Goal: Information Seeking & Learning: Learn about a topic

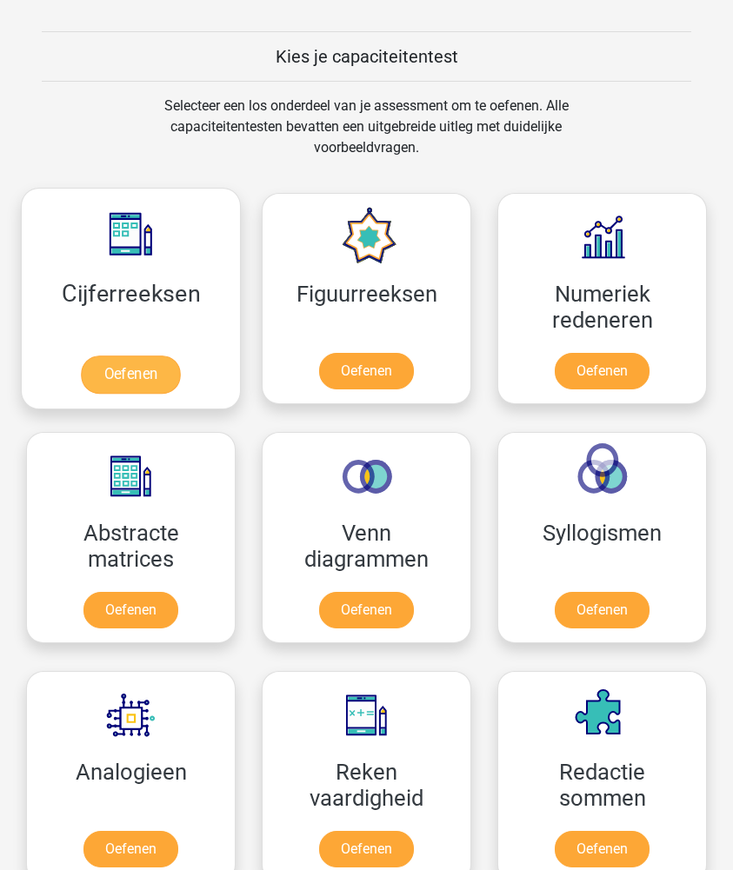
scroll to position [1087, 0]
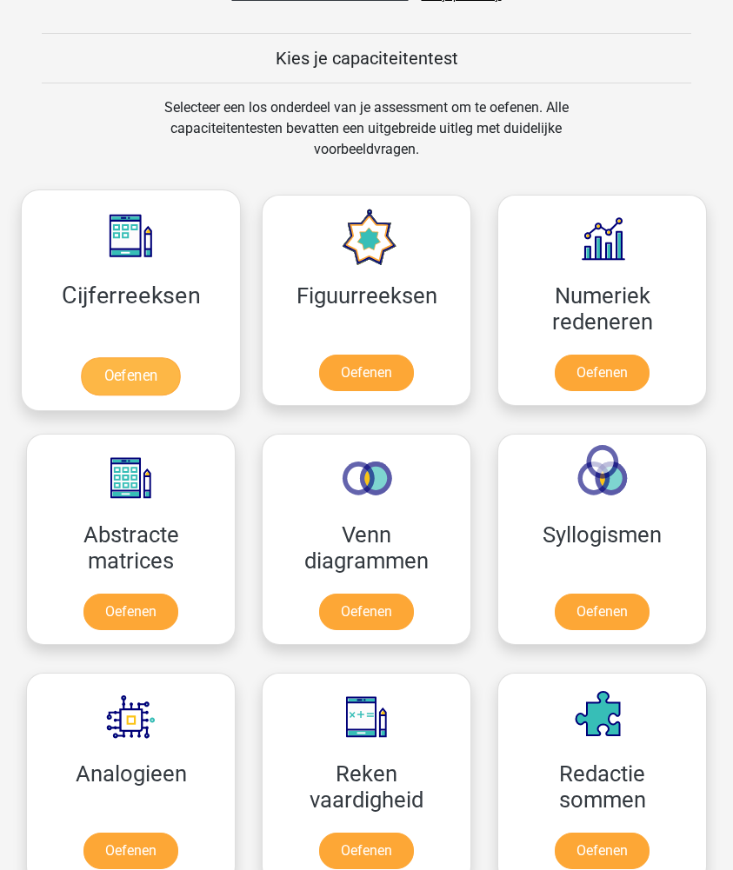
click at [117, 366] on link "Oefenen" at bounding box center [130, 376] width 99 height 38
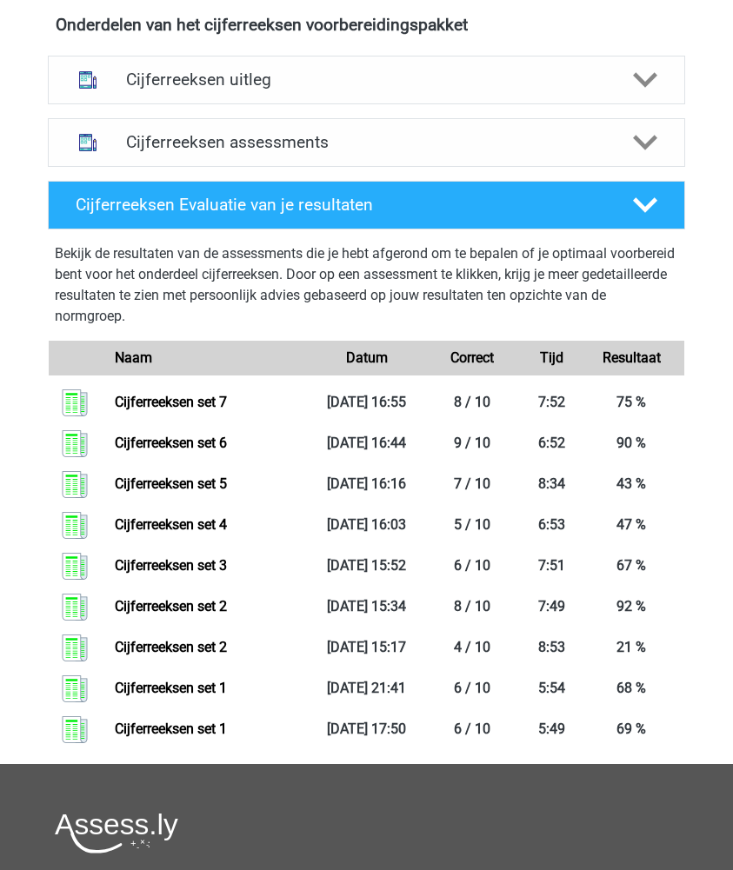
scroll to position [656, 0]
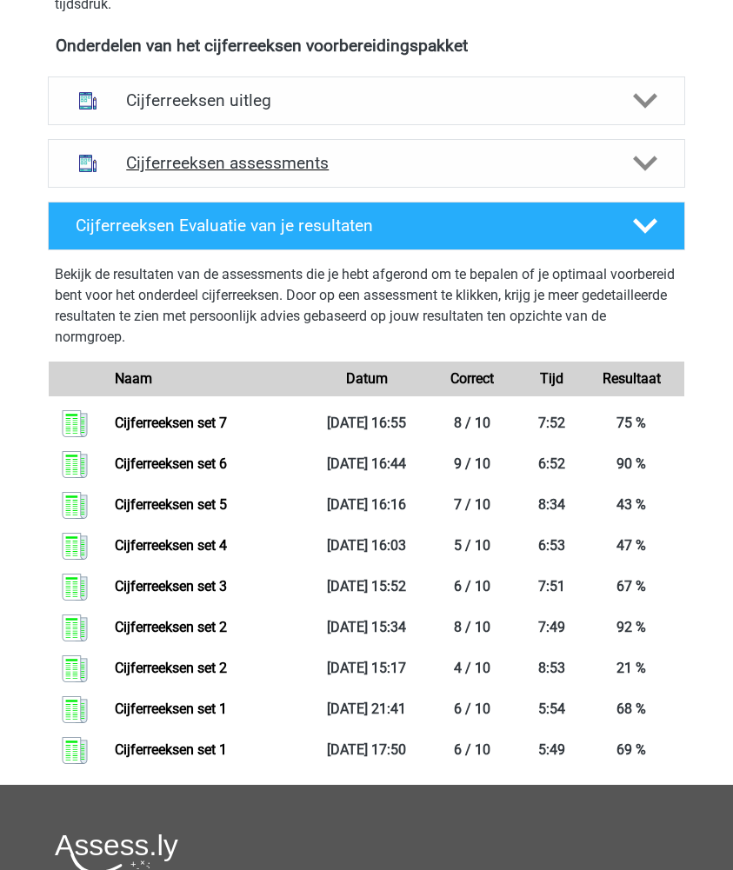
click at [163, 151] on div "Cijferreeksen assessments" at bounding box center [366, 163] width 637 height 49
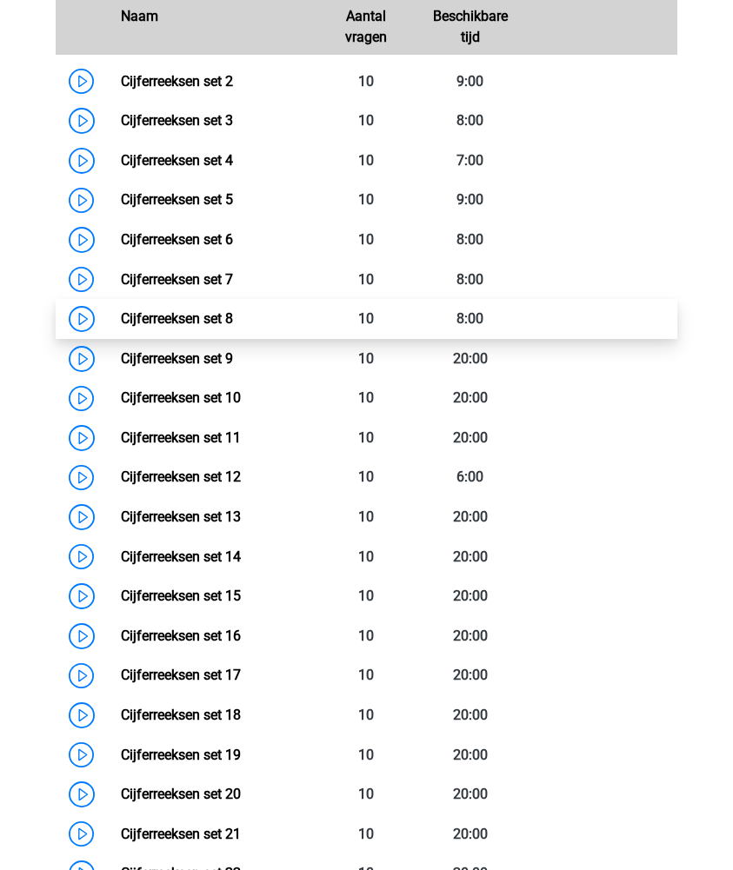
scroll to position [948, 0]
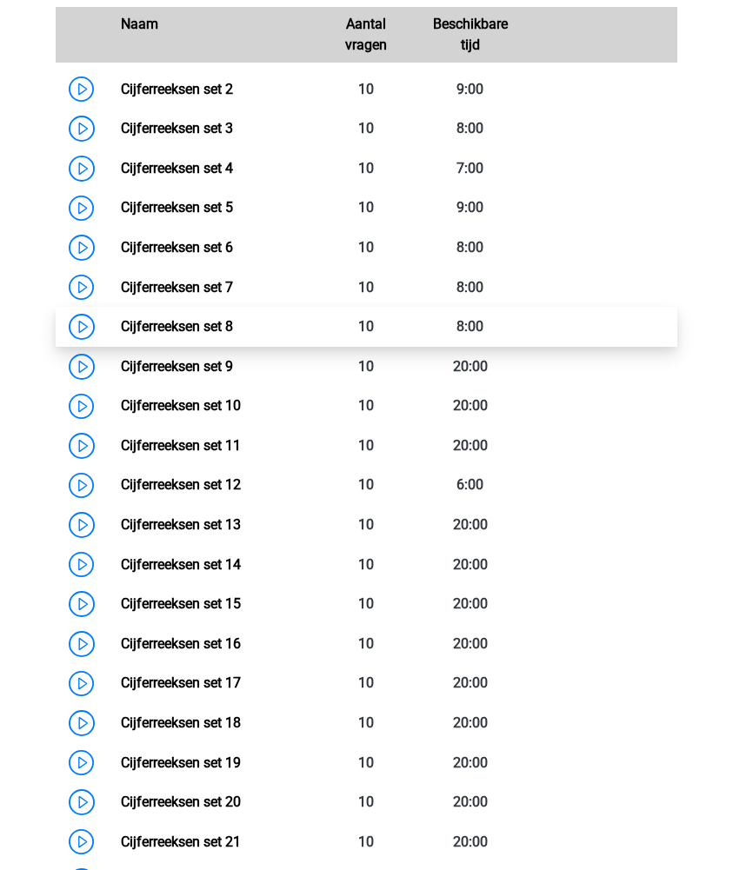
click at [169, 330] on link "Cijferreeksen set 8" at bounding box center [177, 326] width 112 height 17
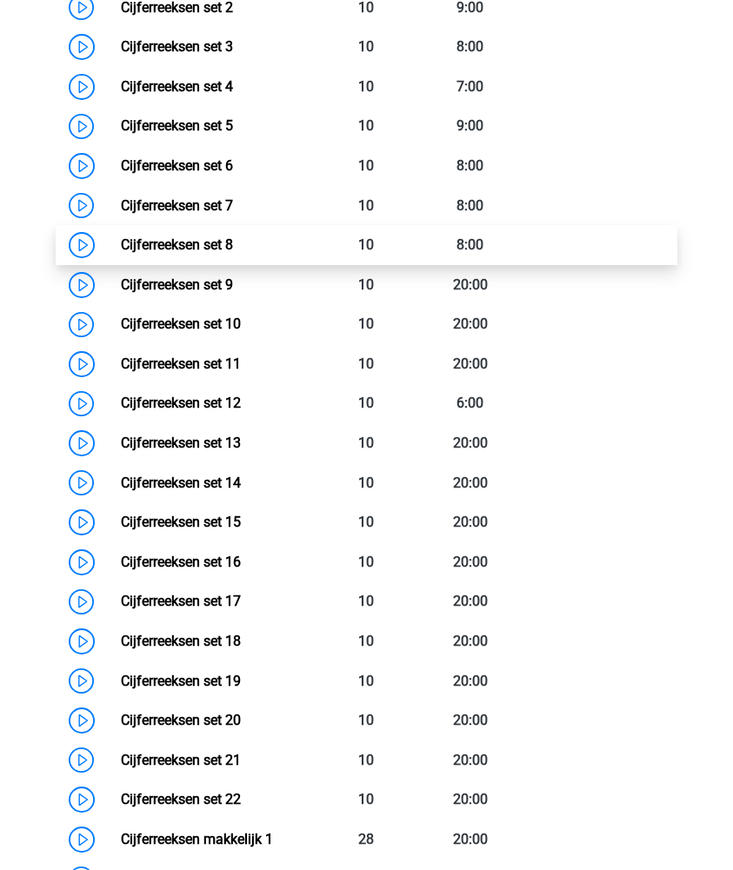
scroll to position [1033, 0]
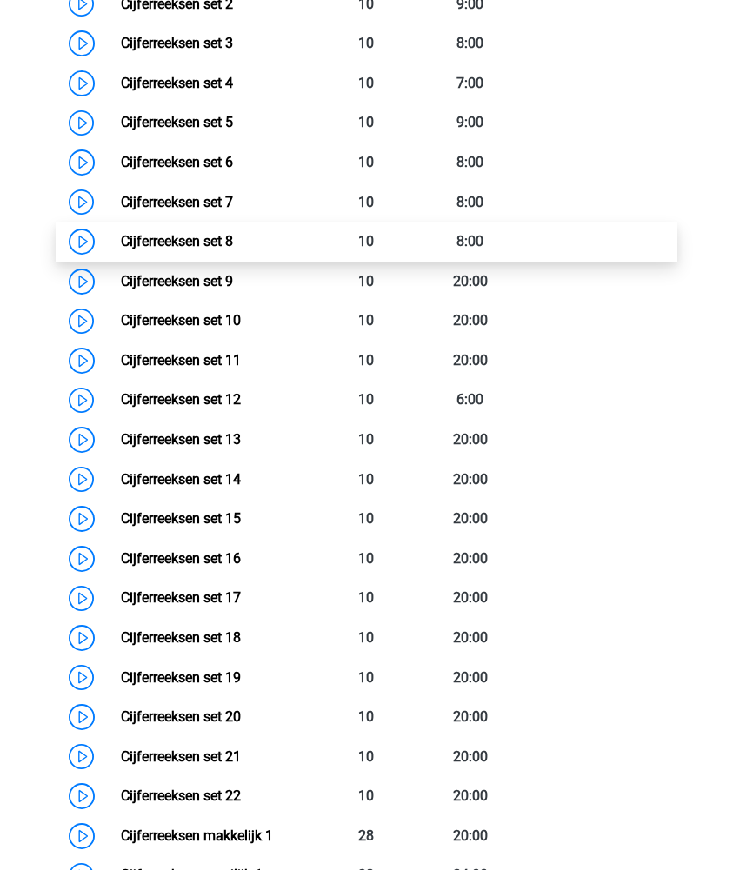
click at [121, 238] on link "Cijferreeksen set 8" at bounding box center [177, 241] width 112 height 17
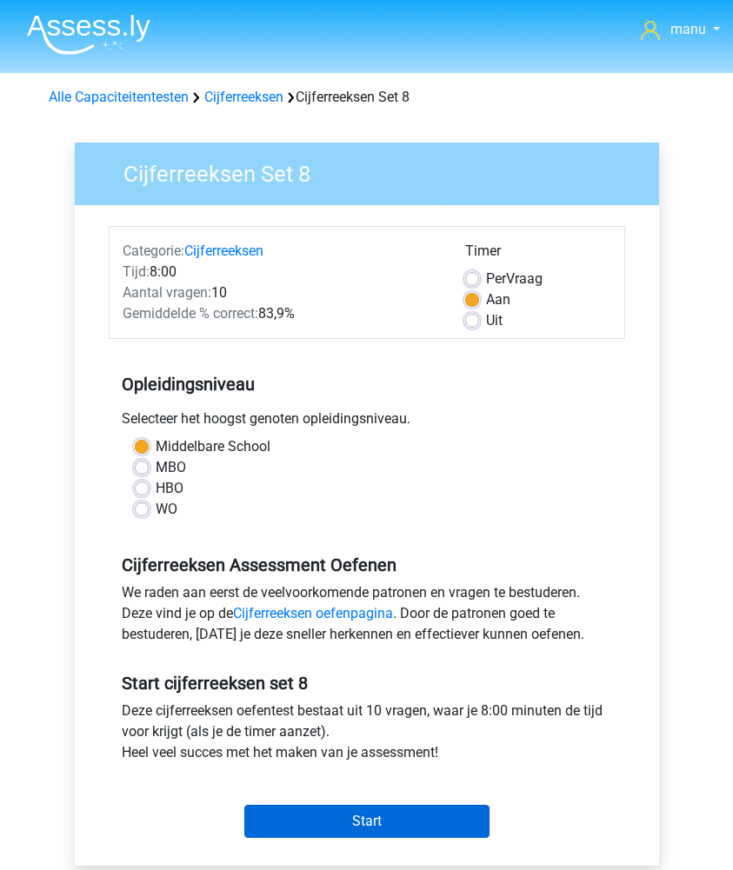
click at [352, 815] on input "Start" at bounding box center [366, 821] width 245 height 33
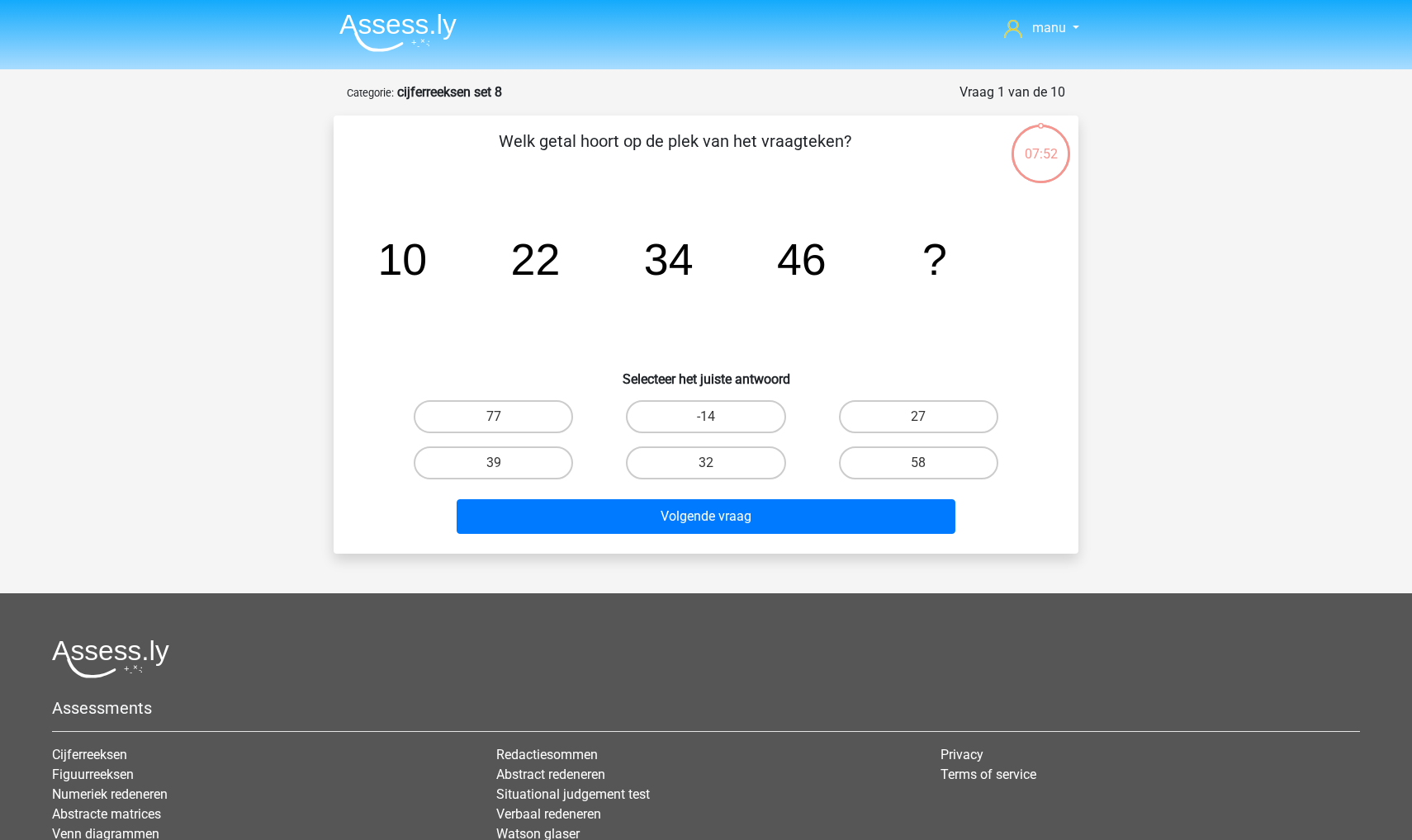
click at [695, 481] on div "58" at bounding box center [918, 462] width 212 height 47
click at [695, 465] on label "58" at bounding box center [918, 462] width 160 height 33
click at [695, 465] on input "58" at bounding box center [923, 468] width 10 height 10
radio input "true"
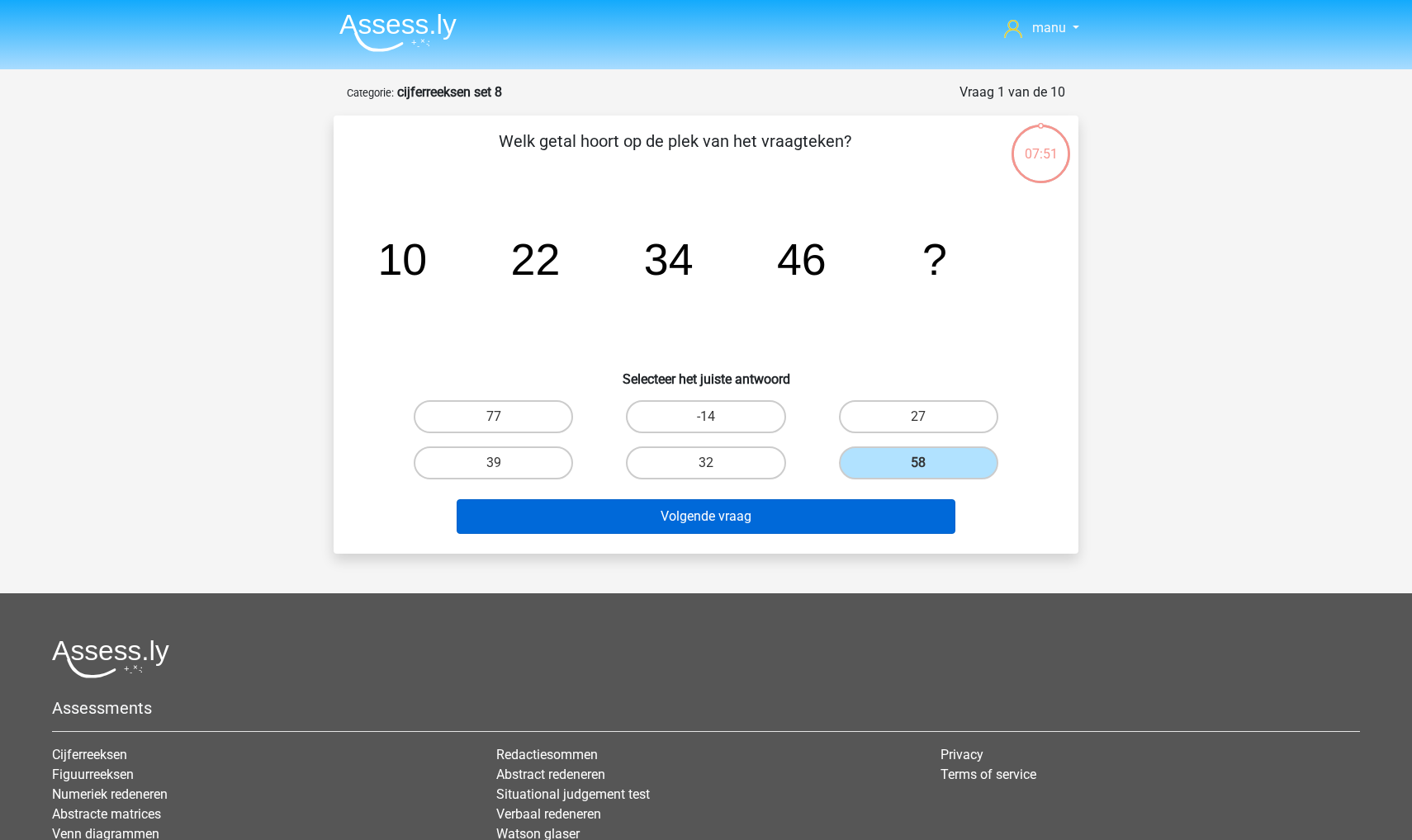
click at [695, 507] on button "Volgende vraag" at bounding box center [706, 516] width 499 height 35
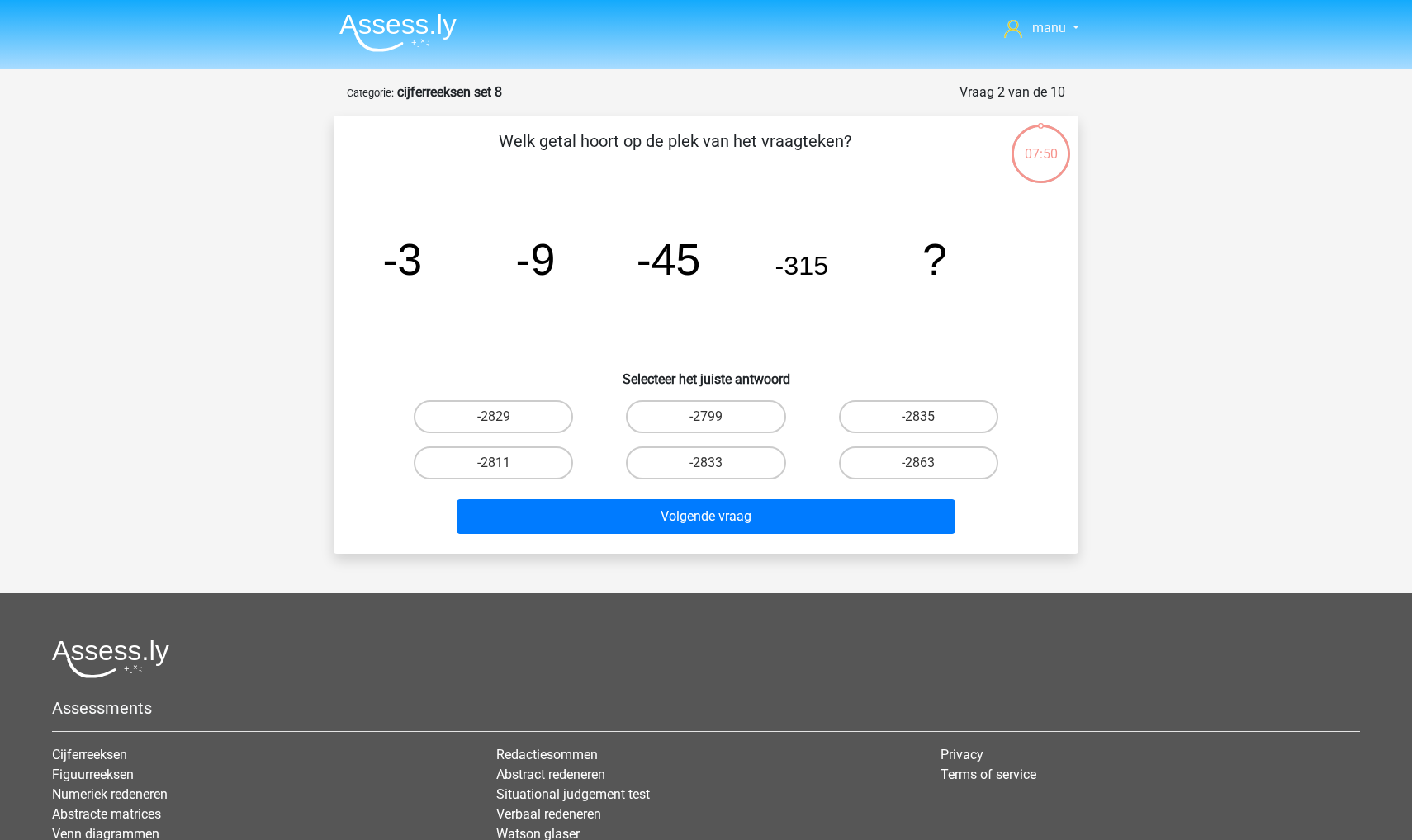
scroll to position [83, 0]
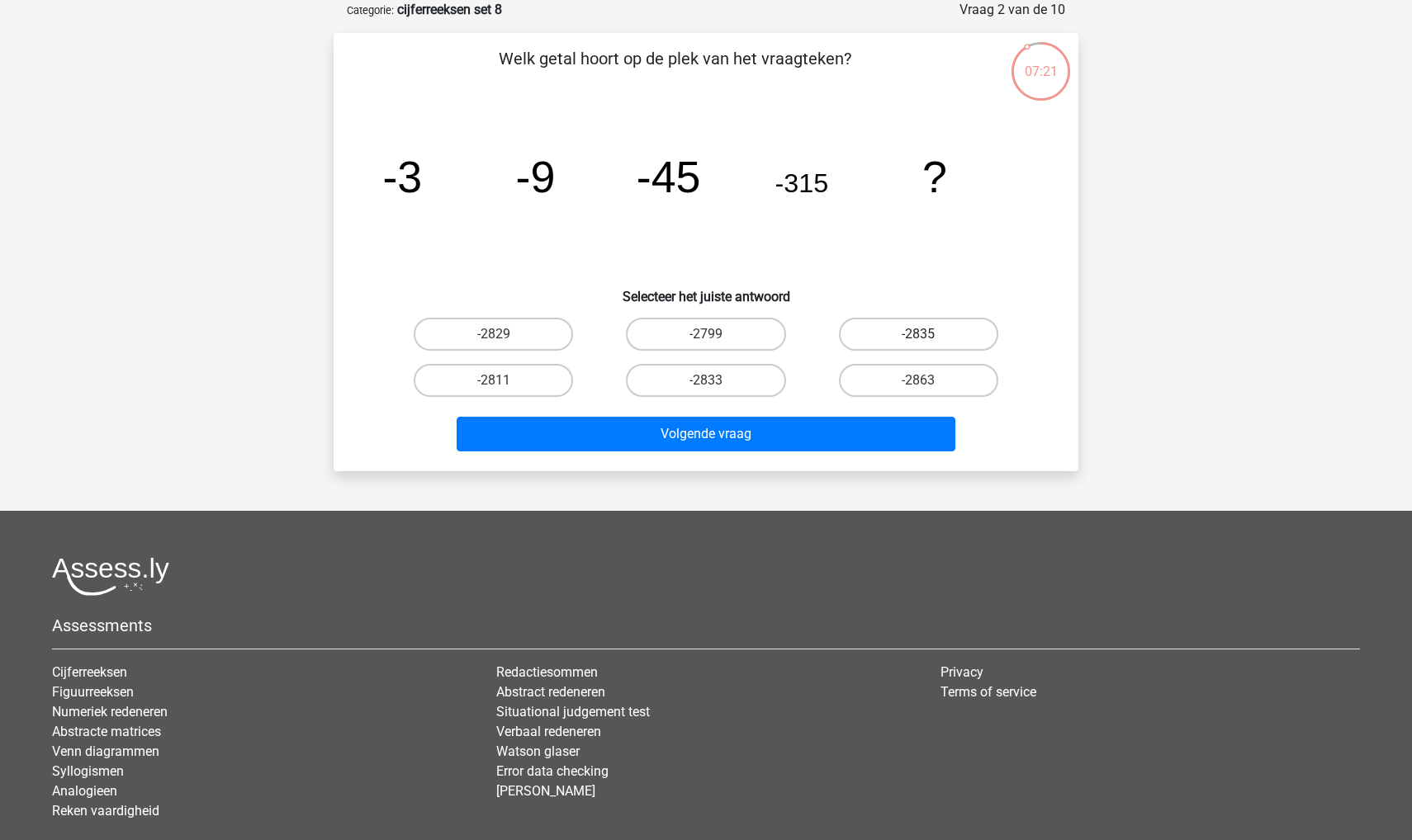
click at [695, 327] on label "-2835" at bounding box center [918, 334] width 160 height 33
click at [695, 334] on input "-2835" at bounding box center [923, 339] width 10 height 10
radio input "true"
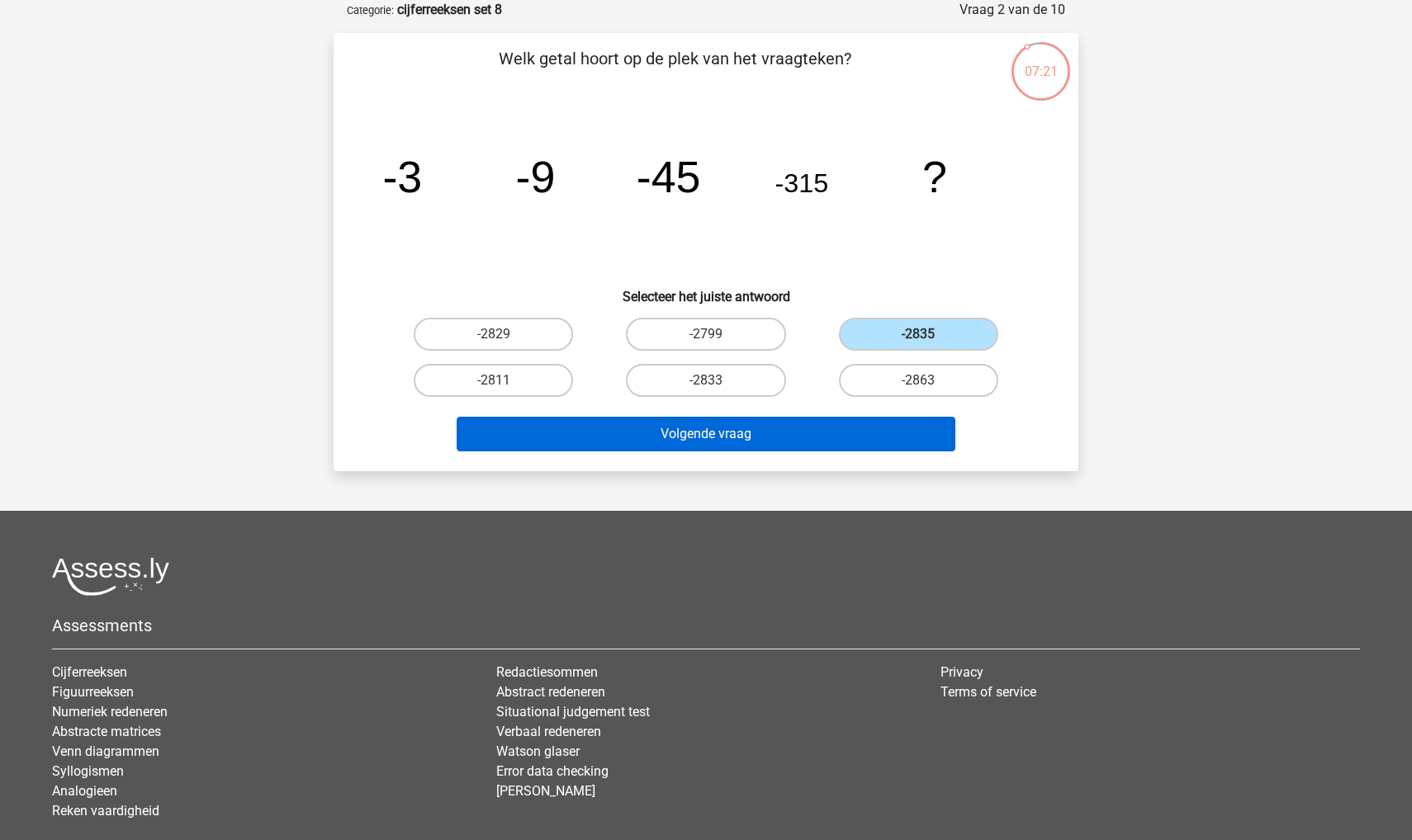
click at [695, 434] on button "Volgende vraag" at bounding box center [706, 434] width 499 height 35
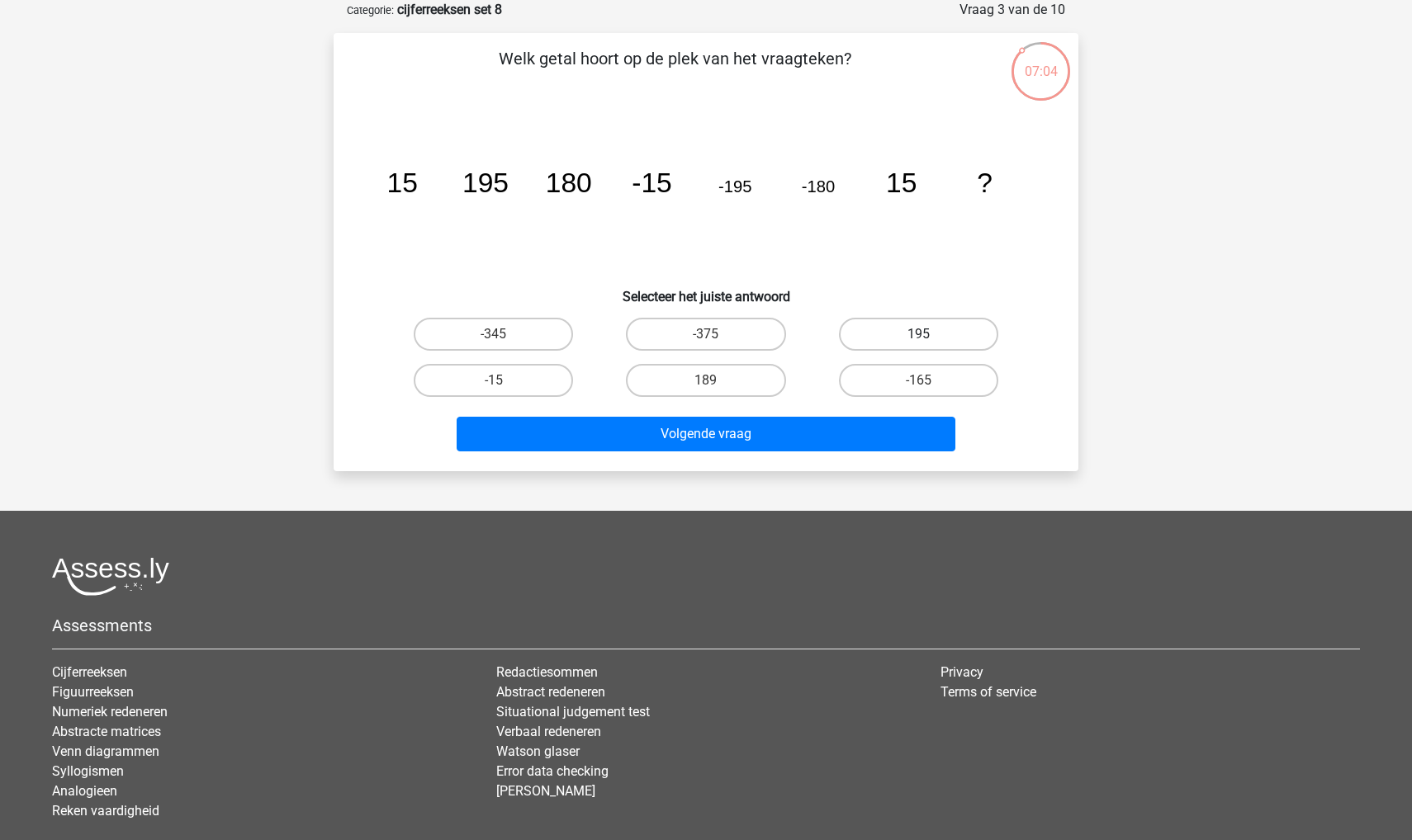
click at [695, 332] on label "195" at bounding box center [918, 334] width 160 height 33
click at [695, 334] on input "195" at bounding box center [923, 339] width 10 height 10
radio input "true"
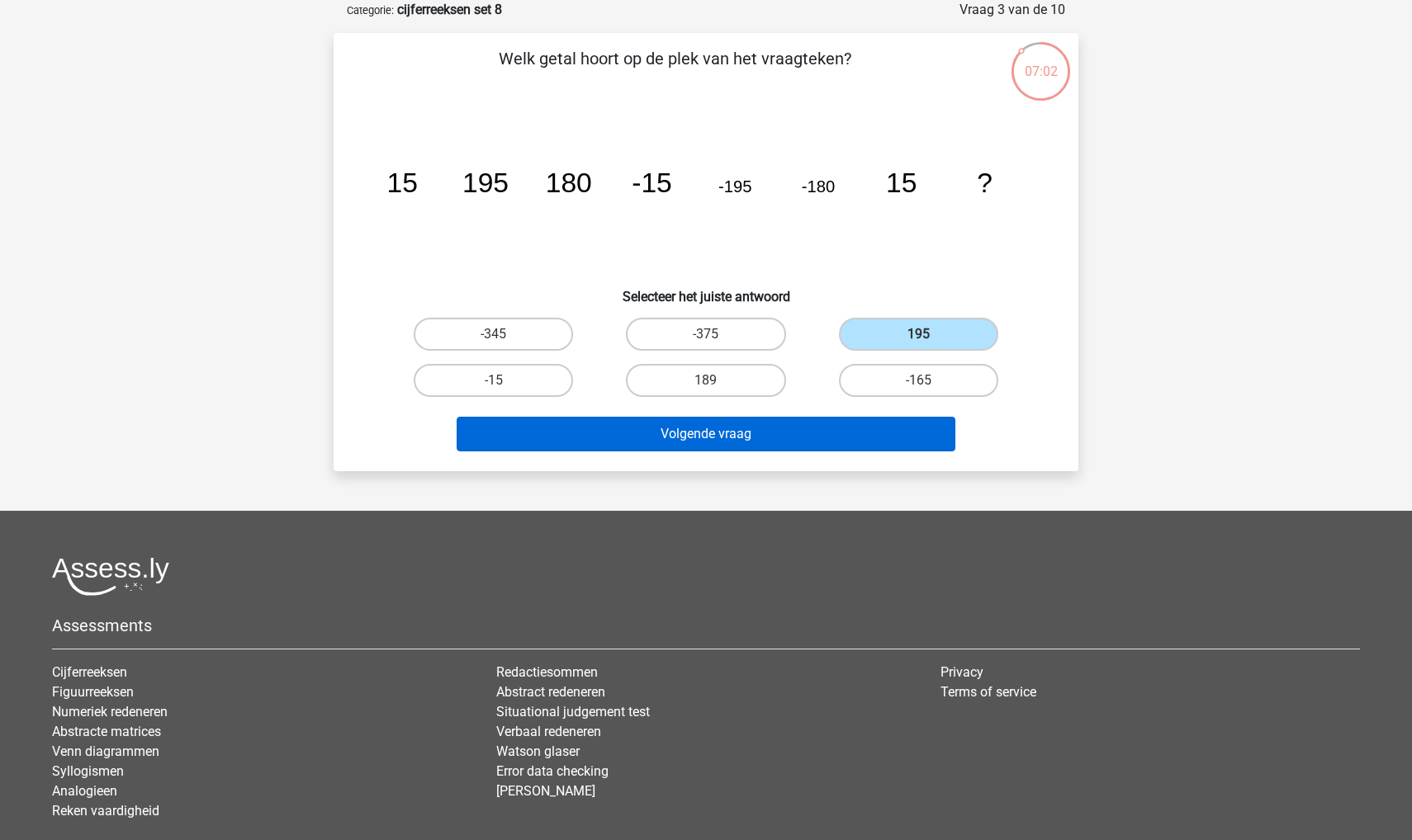
click at [695, 439] on button "Volgende vraag" at bounding box center [706, 434] width 499 height 35
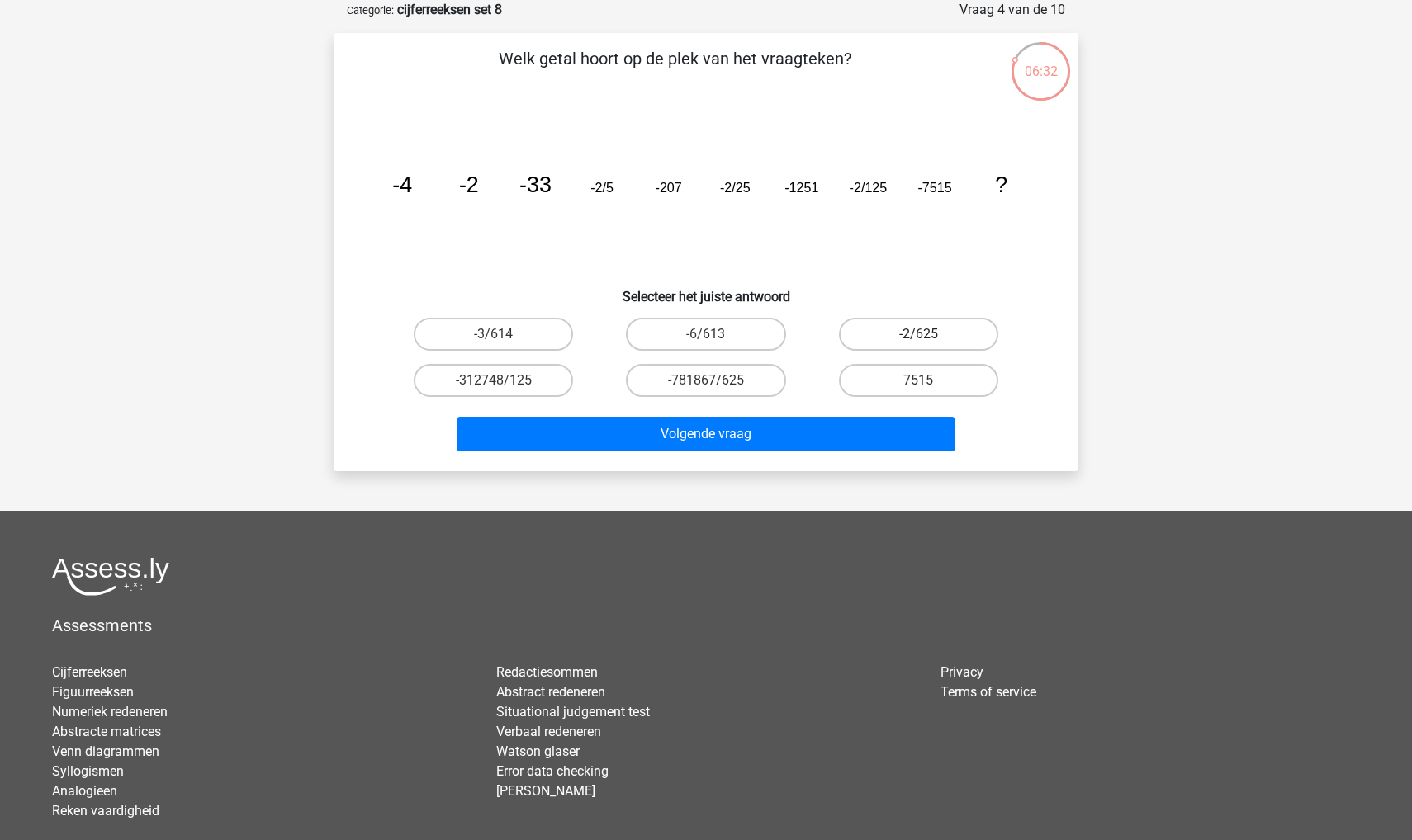
click at [695, 328] on label "-2/625" at bounding box center [918, 334] width 160 height 33
click at [695, 334] on input "-2/625" at bounding box center [923, 339] width 10 height 10
radio input "true"
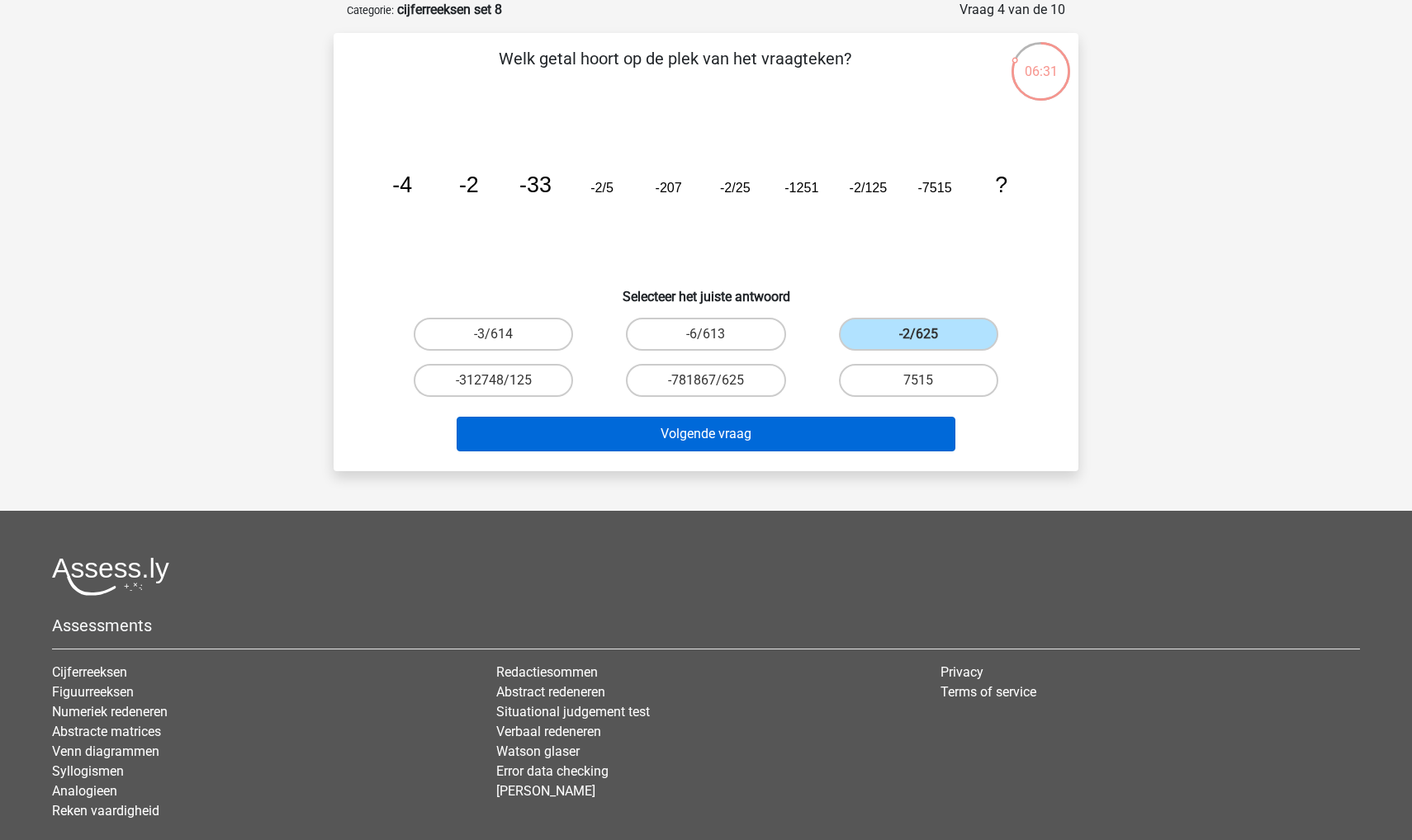
click at [695, 439] on button "Volgende vraag" at bounding box center [706, 434] width 499 height 35
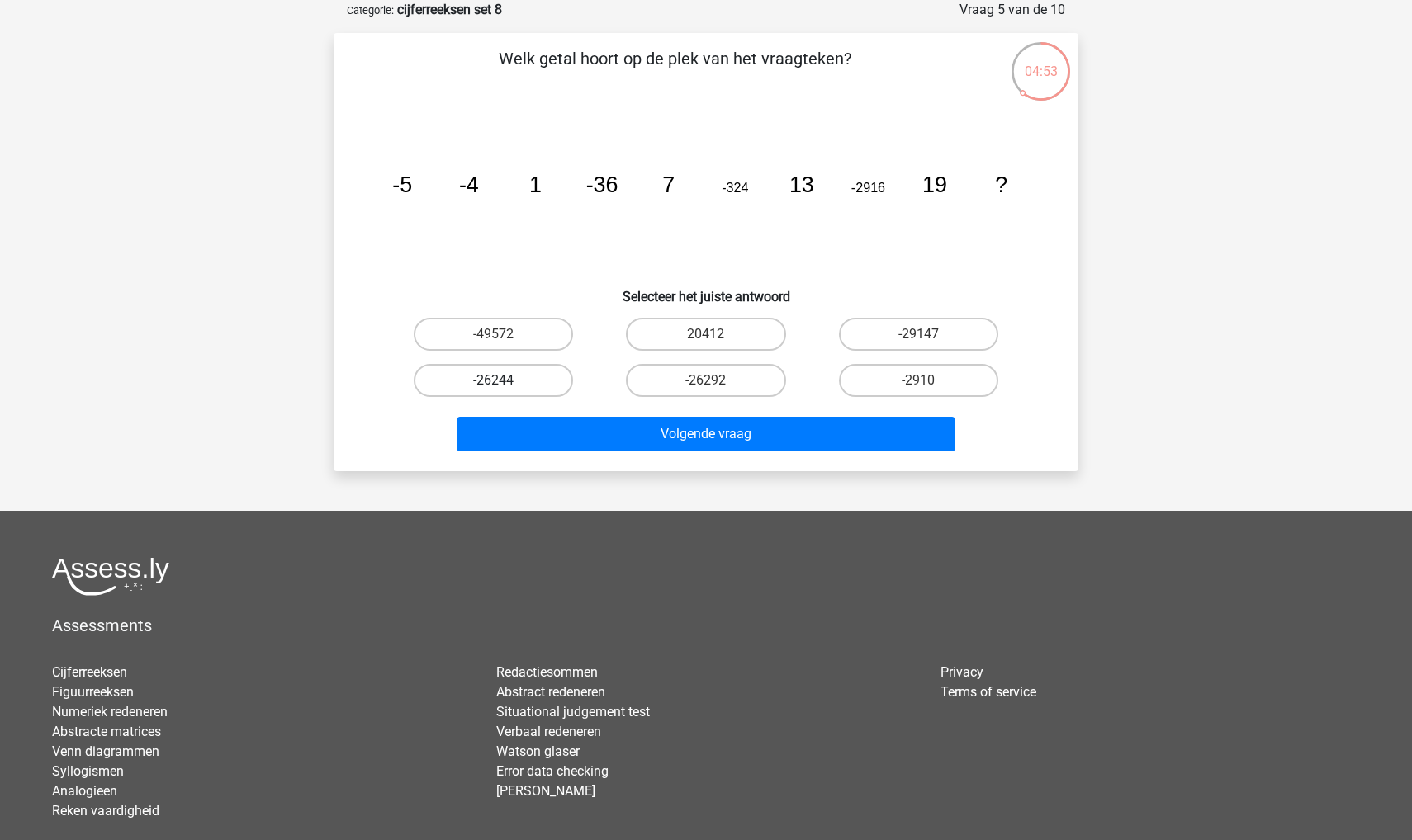
click at [504, 388] on label "-26244" at bounding box center [494, 380] width 160 height 33
click at [504, 388] on input "-26244" at bounding box center [499, 385] width 10 height 10
radio input "true"
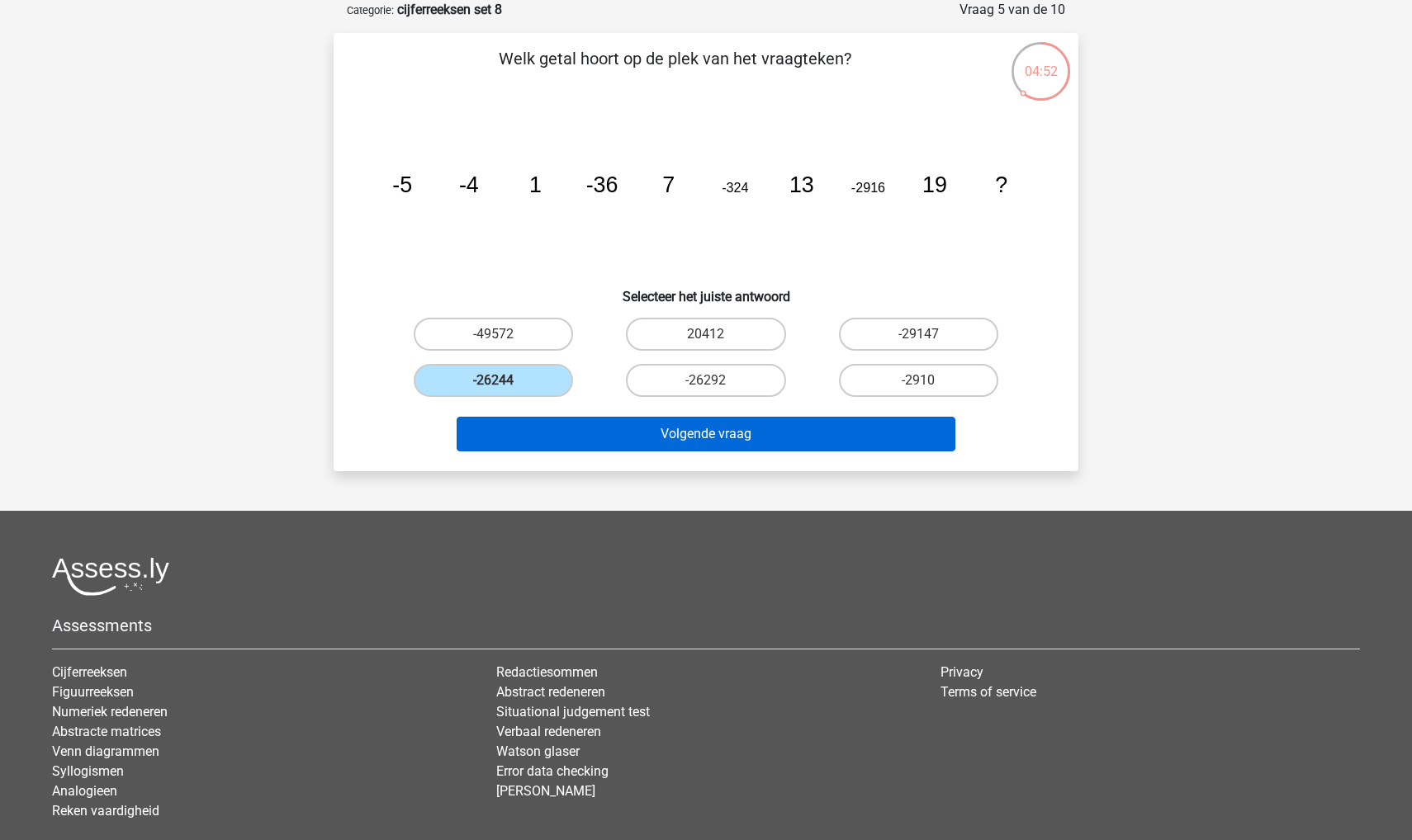
click at [524, 426] on button "Volgende vraag" at bounding box center [706, 434] width 499 height 35
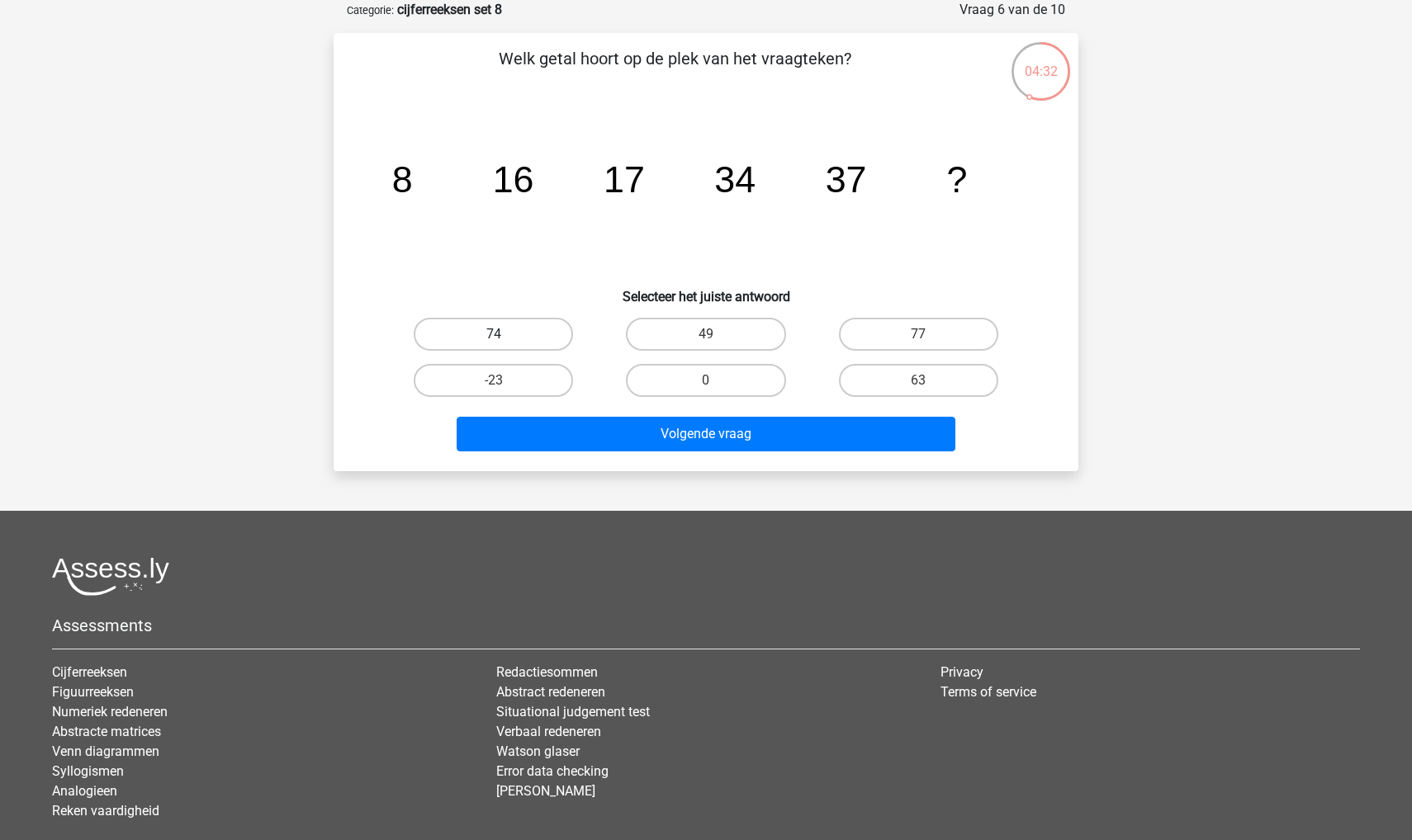
click at [509, 326] on label "74" at bounding box center [494, 334] width 160 height 33
click at [504, 334] on input "74" at bounding box center [499, 339] width 10 height 10
radio input "true"
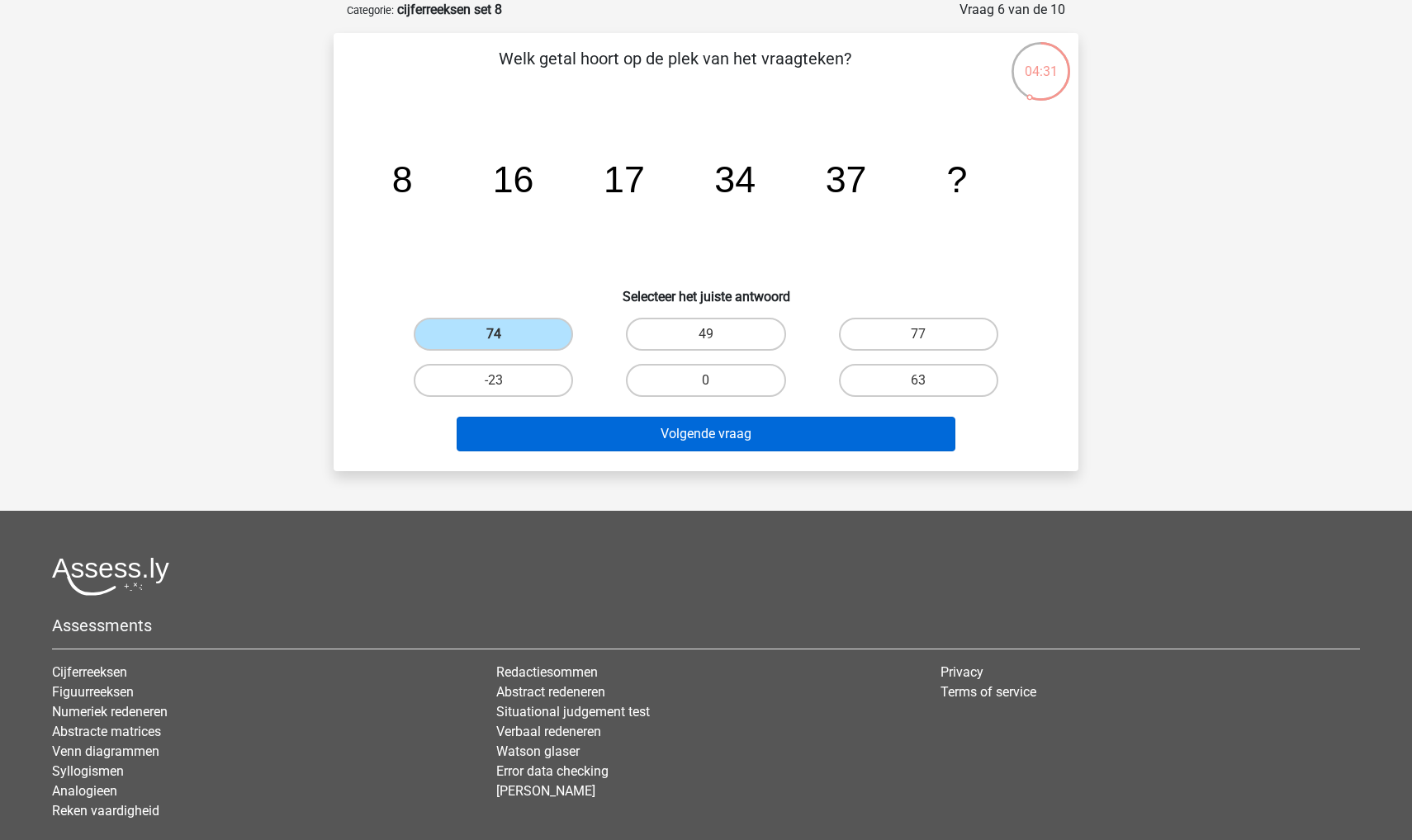
click at [545, 433] on button "Volgende vraag" at bounding box center [706, 434] width 499 height 35
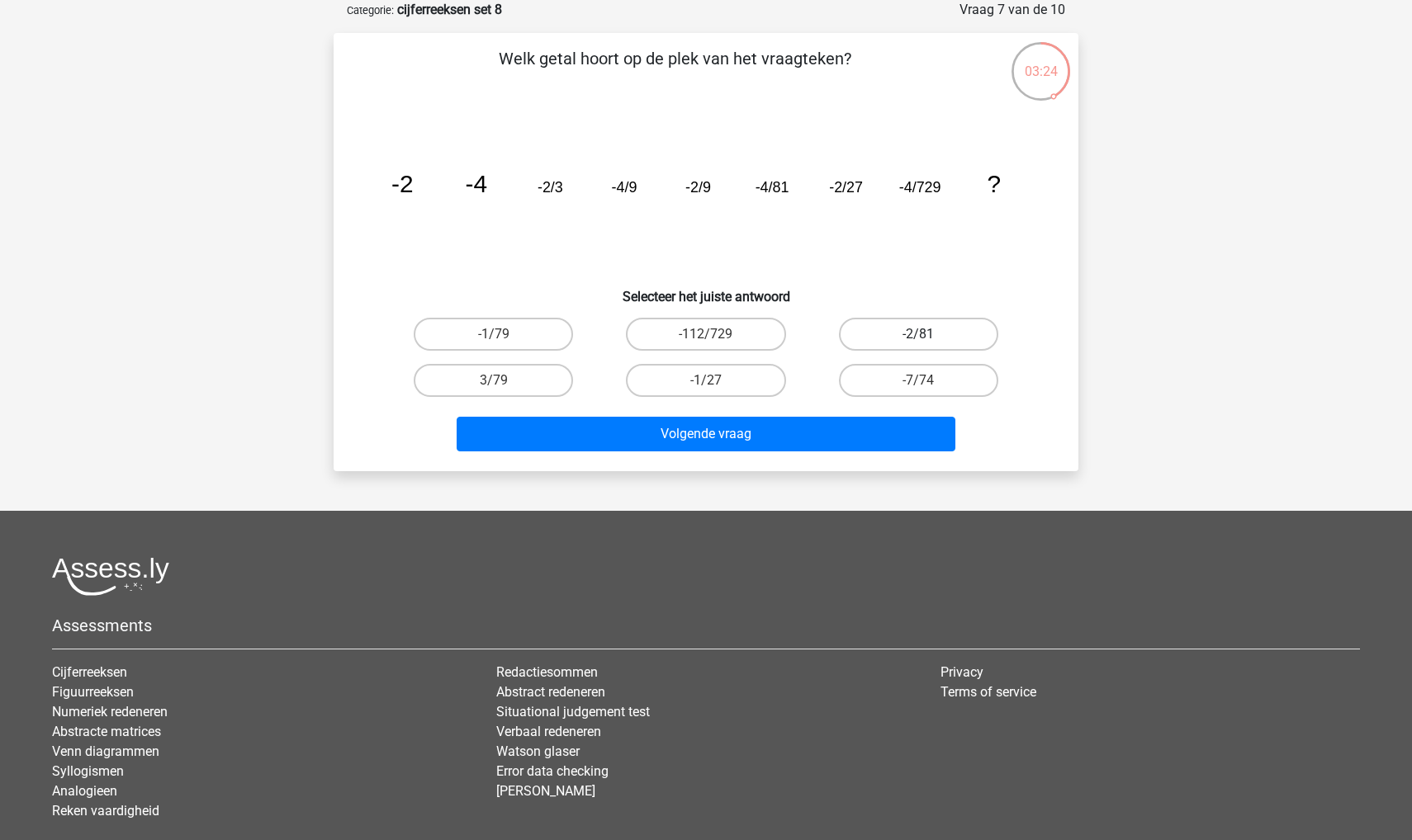
click at [695, 339] on label "-2/81" at bounding box center [918, 334] width 160 height 33
click at [695, 339] on input "-2/81" at bounding box center [923, 339] width 10 height 10
radio input "true"
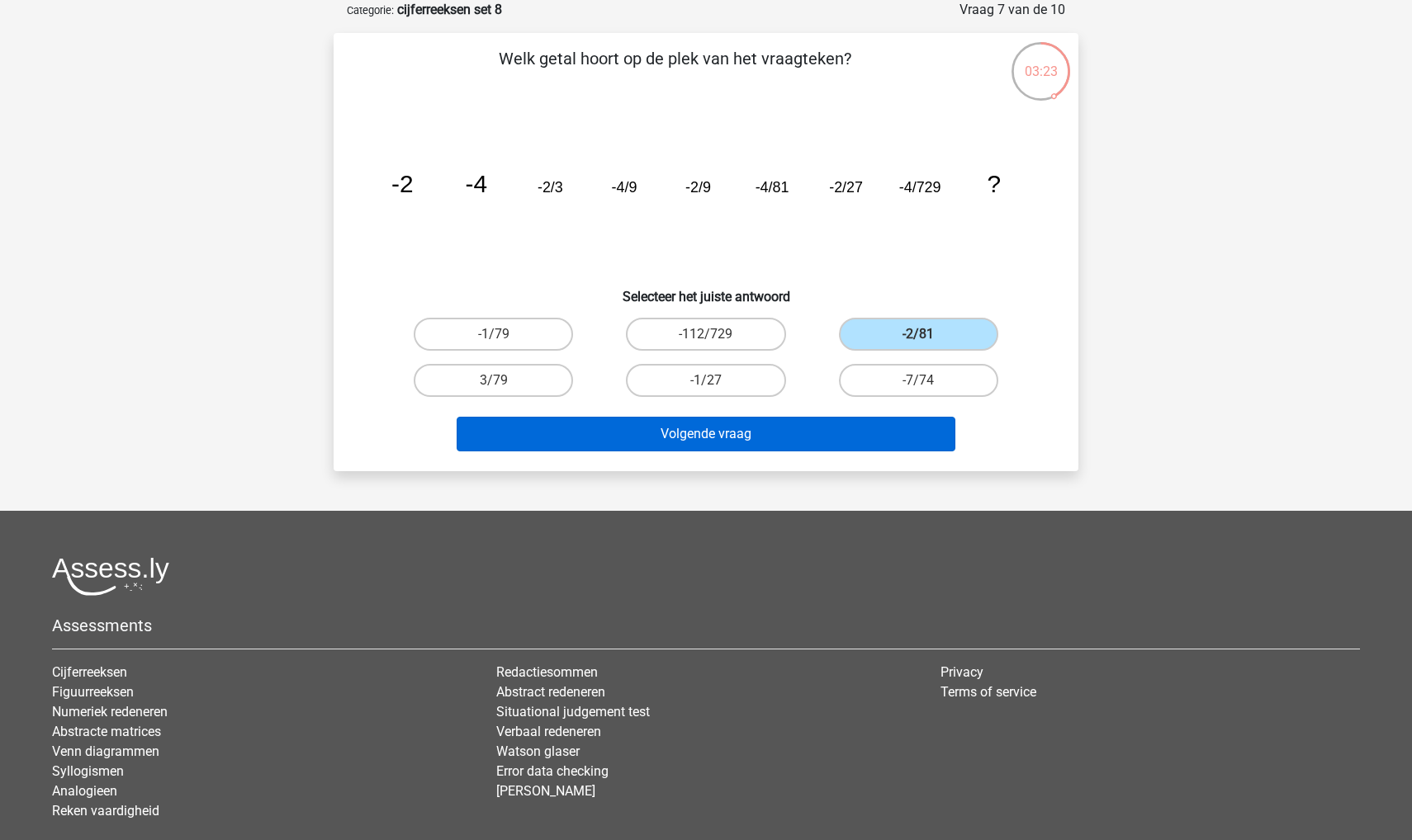
click at [695, 451] on button "Volgende vraag" at bounding box center [706, 434] width 499 height 35
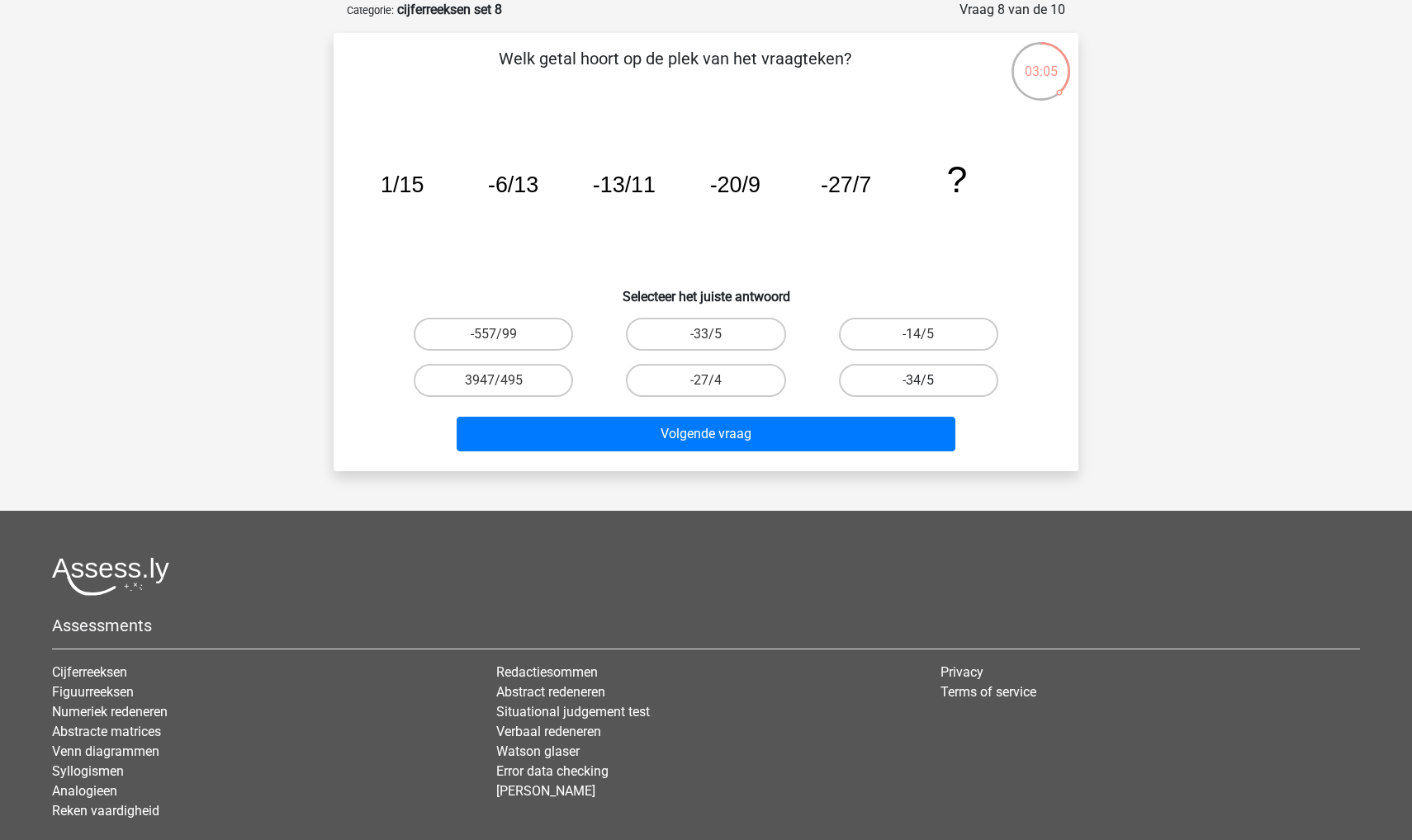
click at [695, 376] on label "-34/5" at bounding box center [918, 380] width 160 height 33
click at [695, 381] on input "-34/5" at bounding box center [923, 385] width 10 height 10
radio input "true"
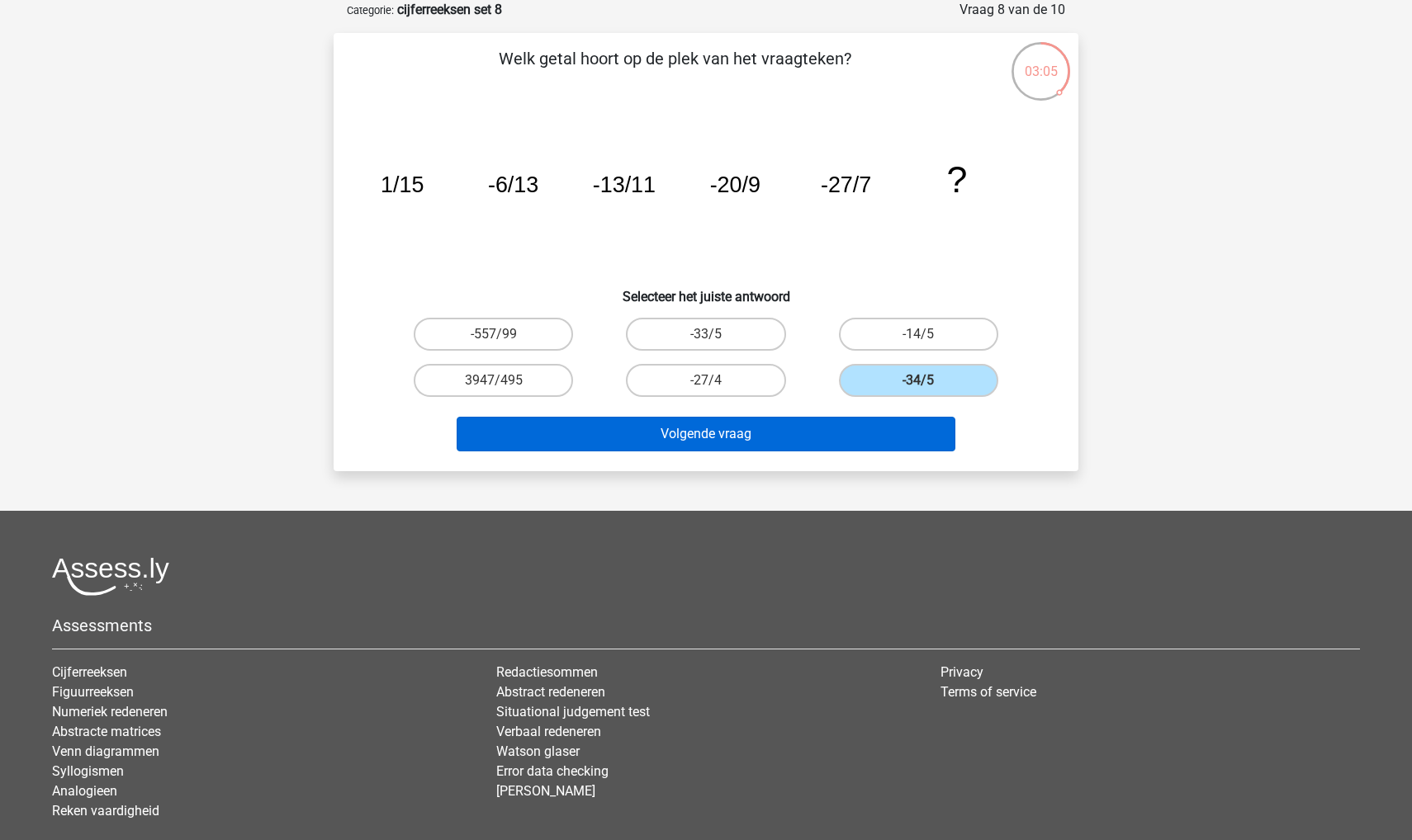
click at [695, 437] on button "Volgende vraag" at bounding box center [706, 434] width 499 height 35
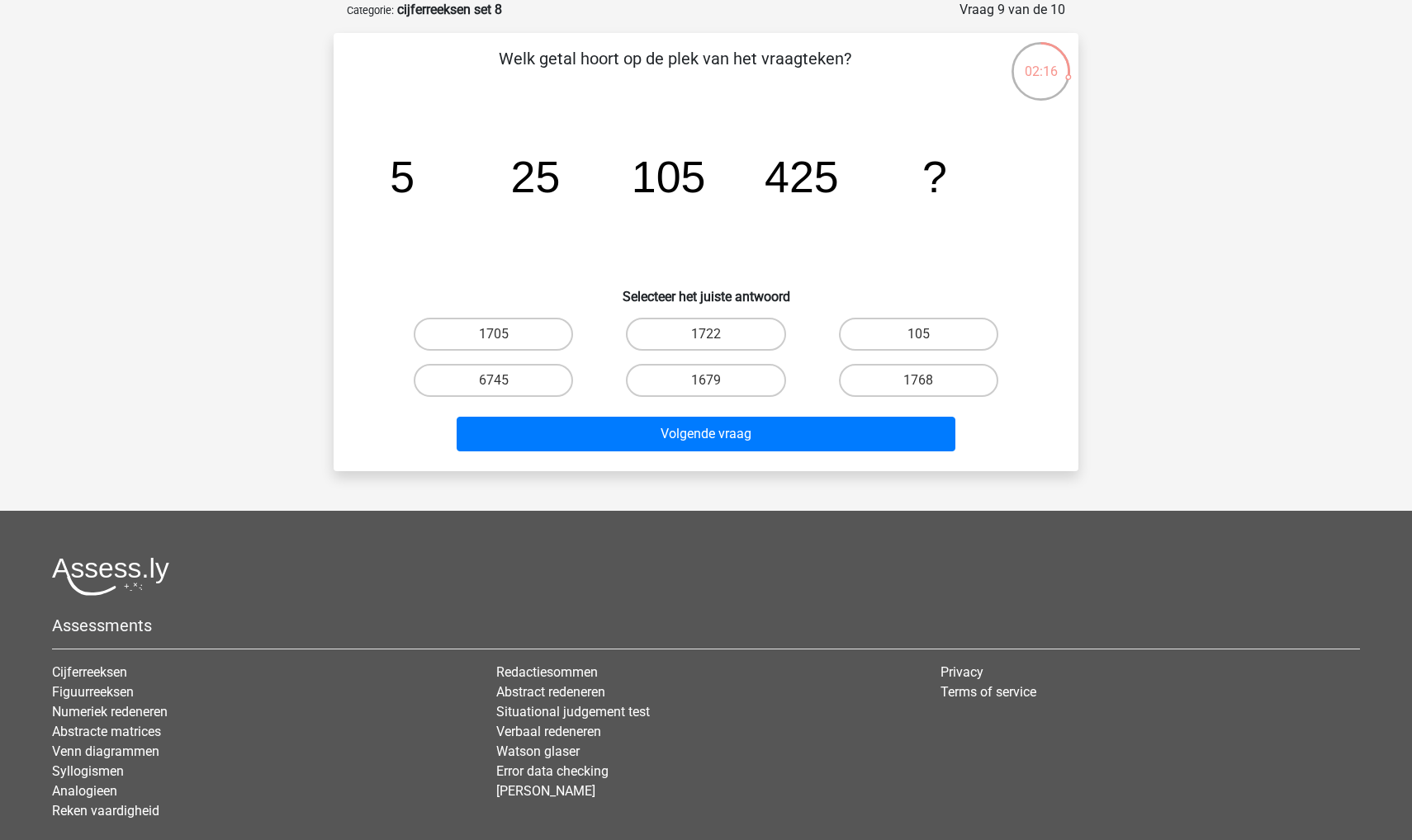
click at [499, 337] on input "1705" at bounding box center [499, 339] width 10 height 10
radio input "true"
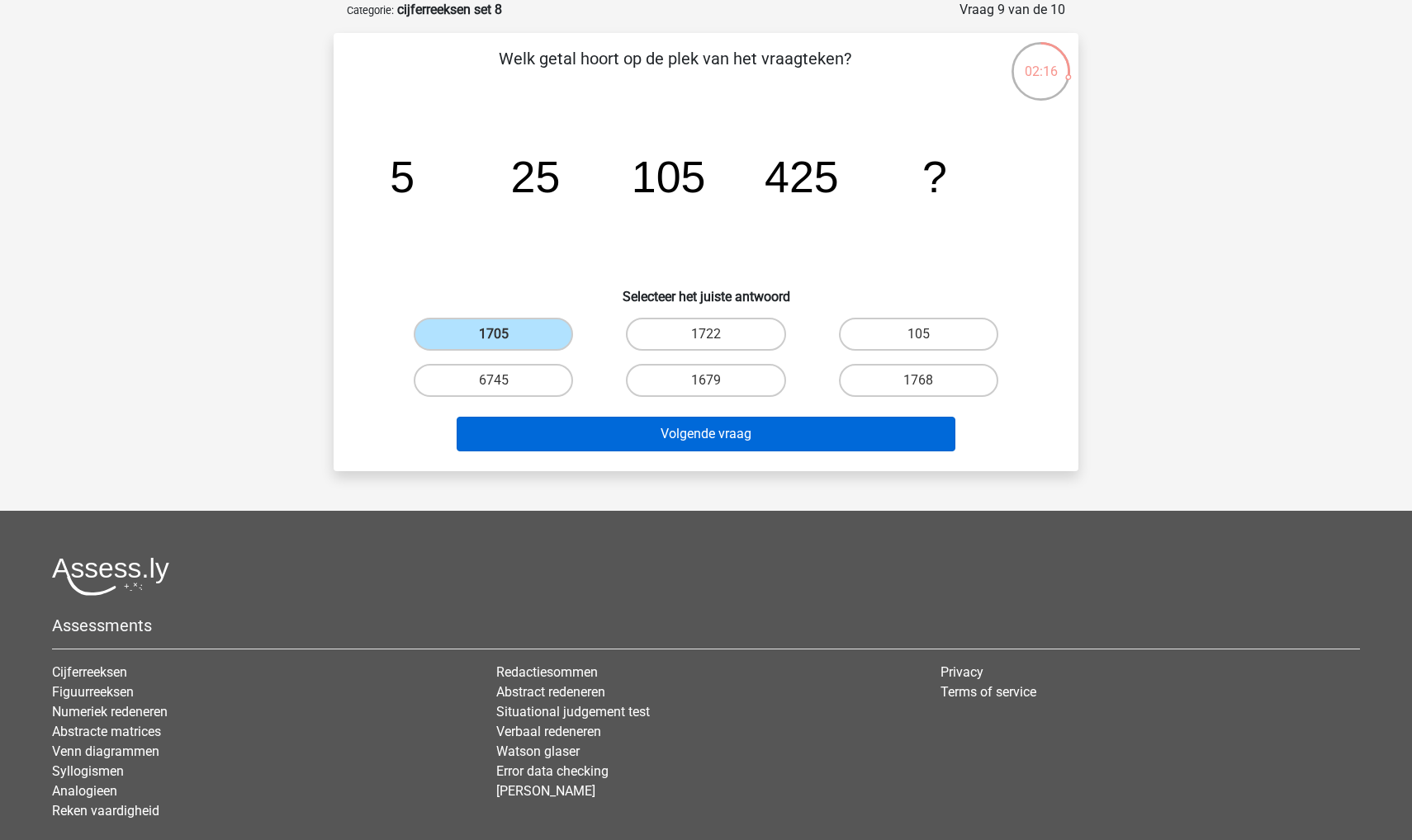
click at [539, 422] on button "Volgende vraag" at bounding box center [706, 434] width 499 height 35
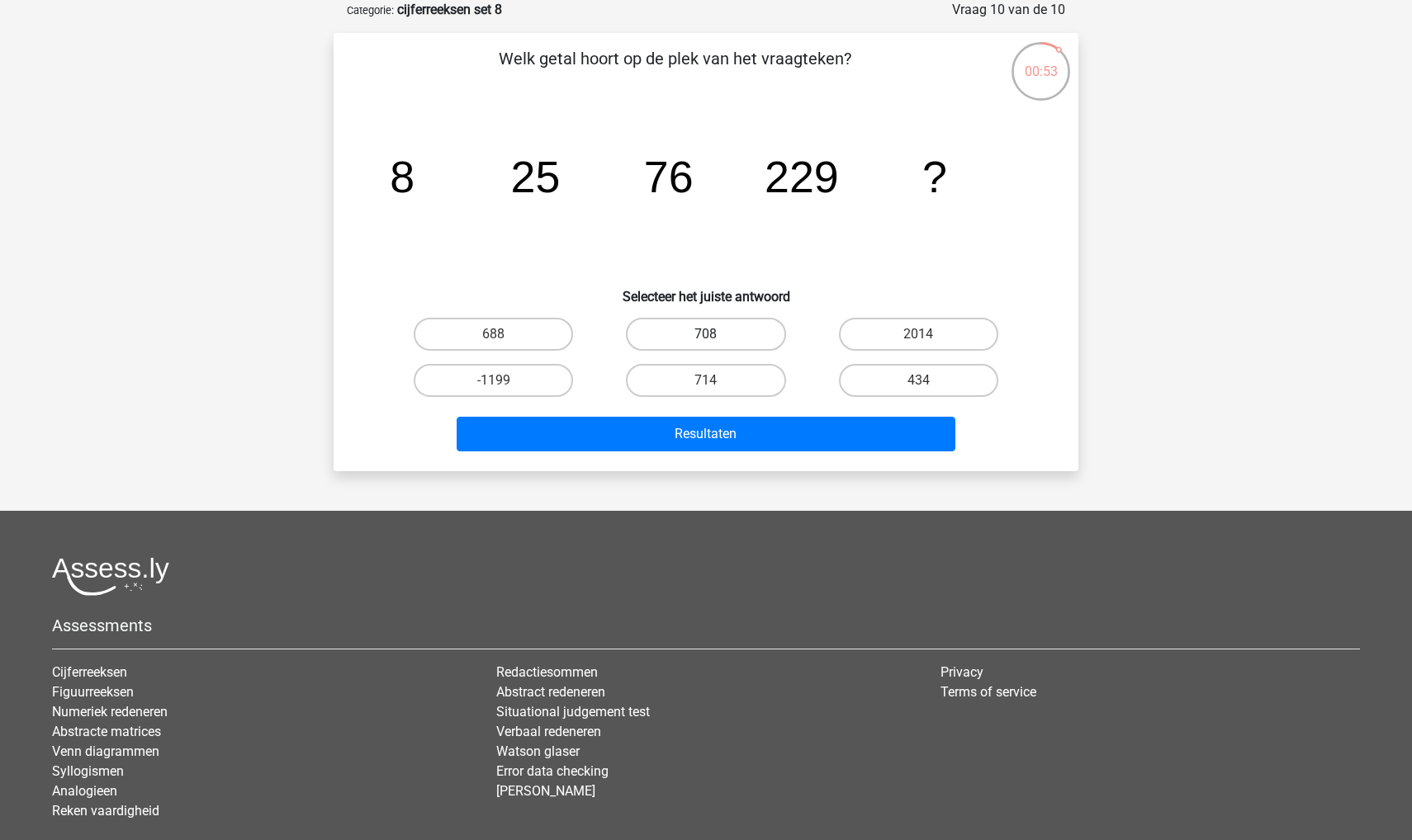
click at [695, 329] on label "708" at bounding box center [706, 334] width 160 height 33
click at [695, 334] on input "708" at bounding box center [710, 339] width 10 height 10
radio input "true"
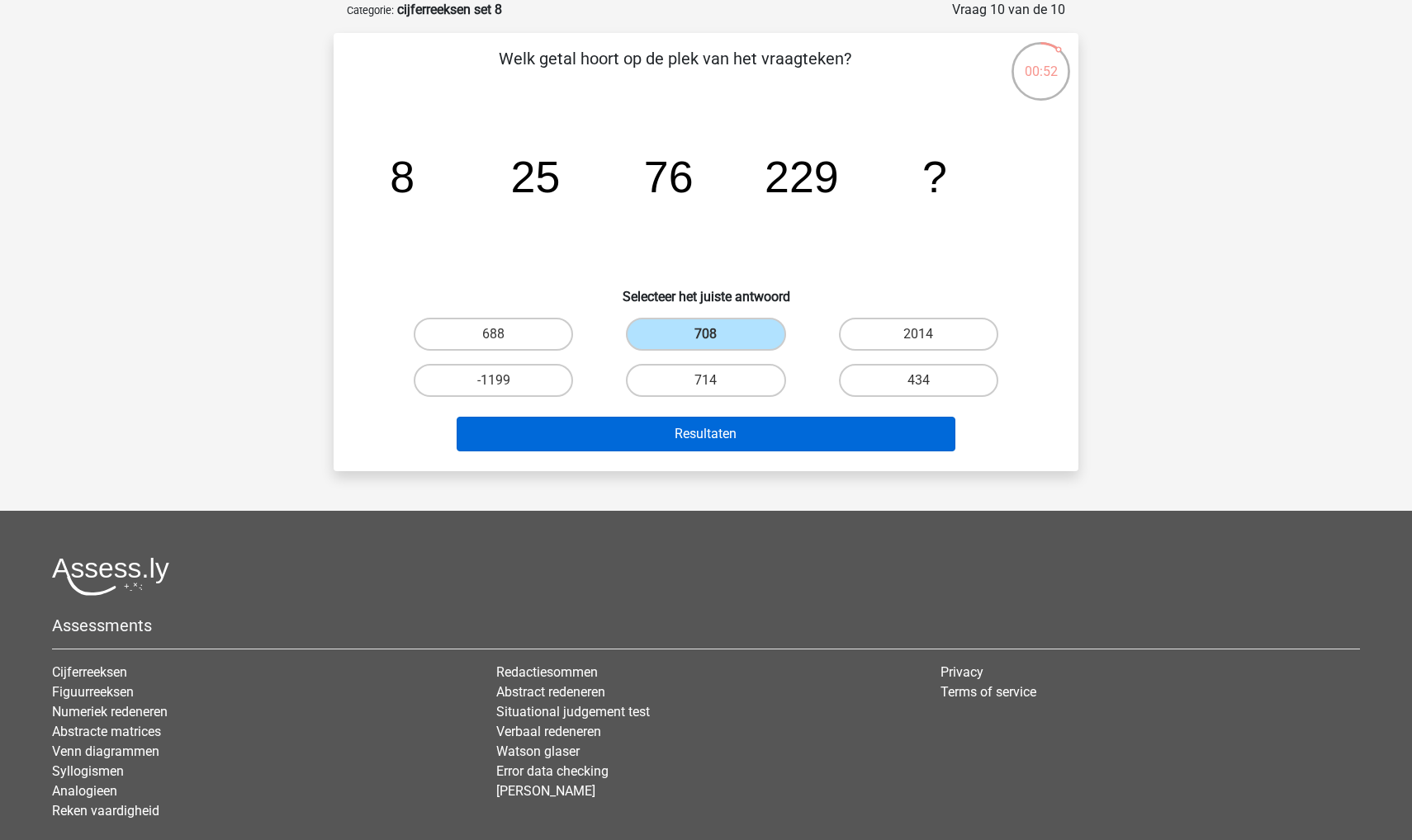
click at [668, 435] on button "Resultaten" at bounding box center [706, 434] width 499 height 35
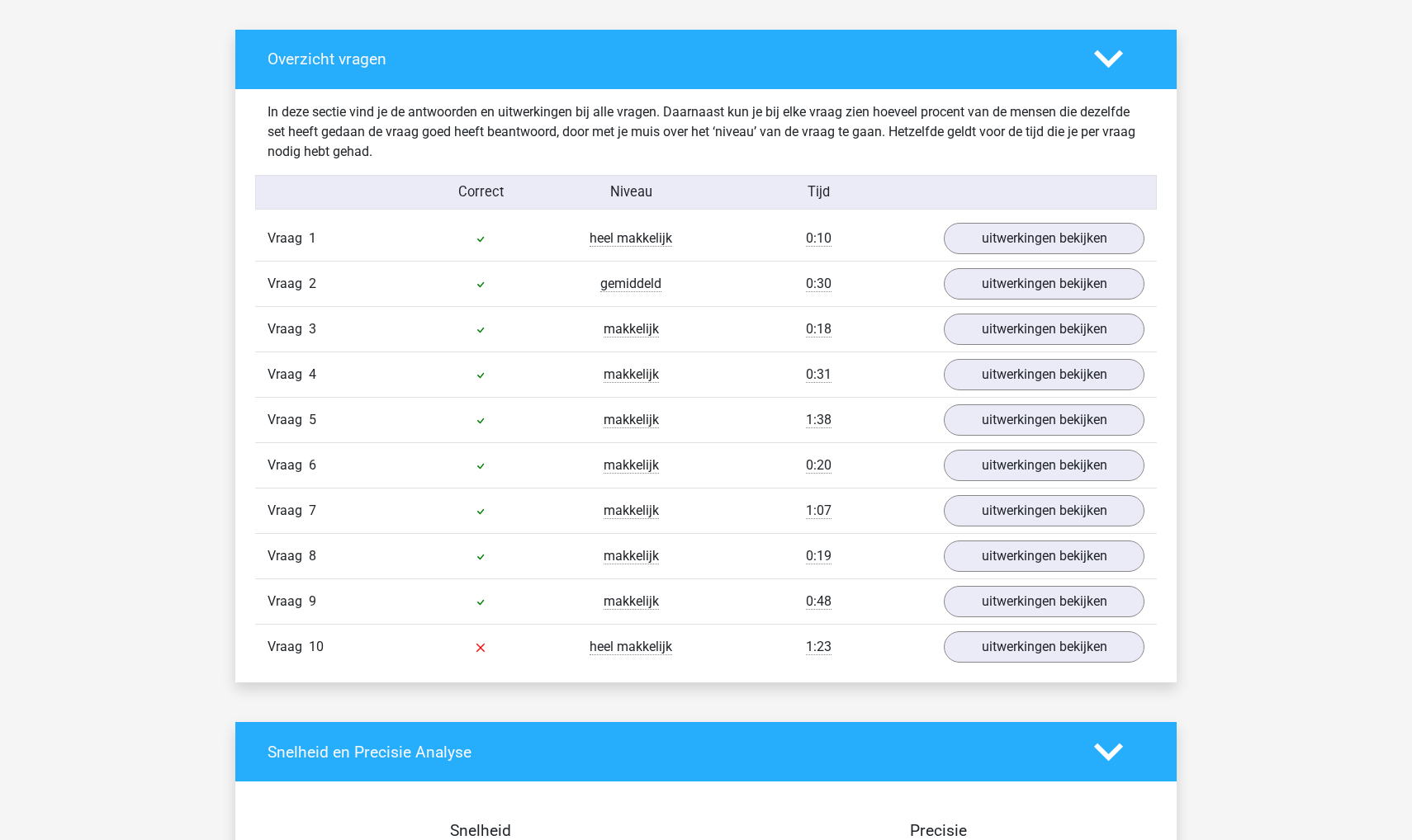
scroll to position [920, 0]
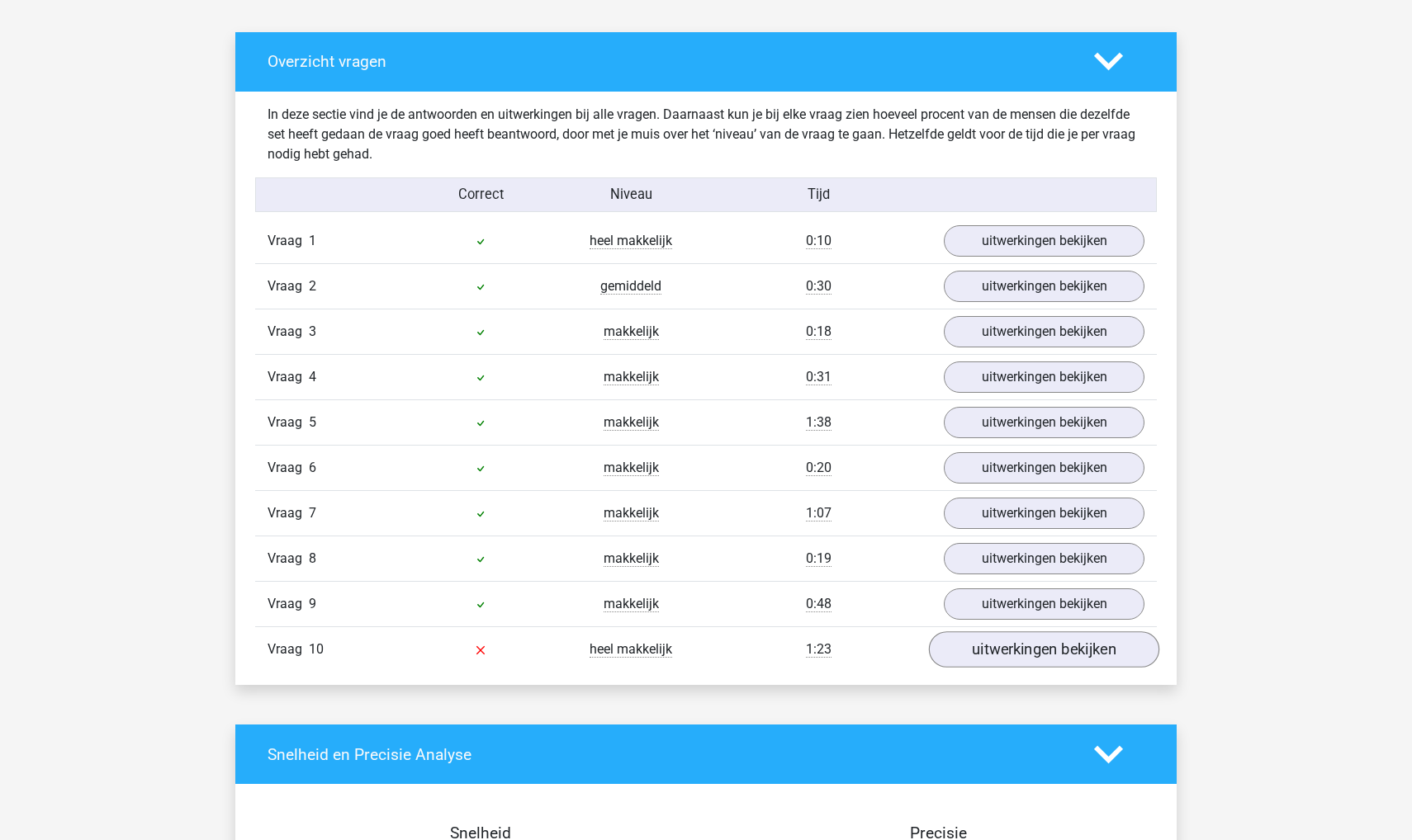
click at [988, 657] on link "uitwerkingen bekijken" at bounding box center [1044, 650] width 231 height 36
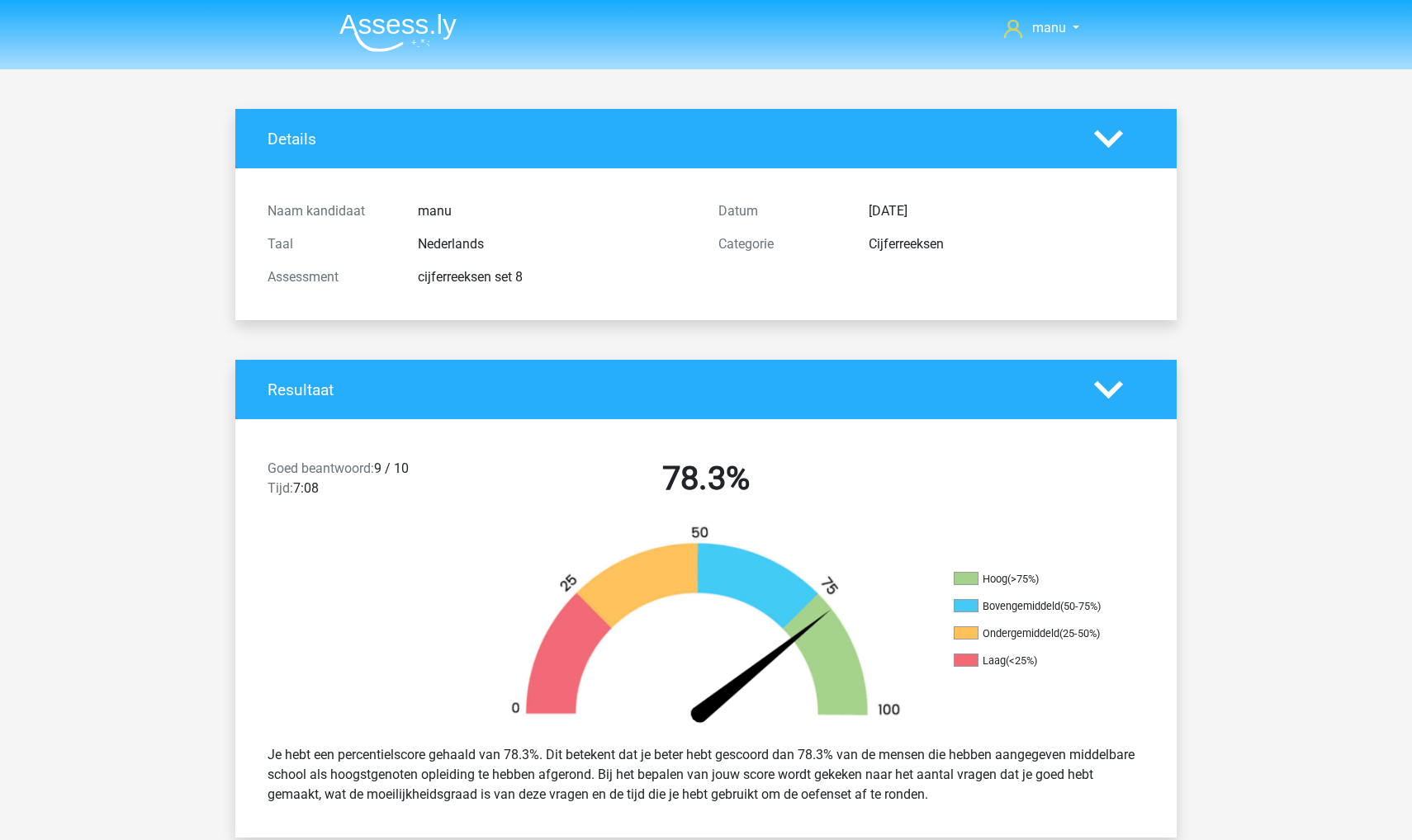
scroll to position [0, 0]
click at [404, 23] on img at bounding box center [397, 32] width 117 height 39
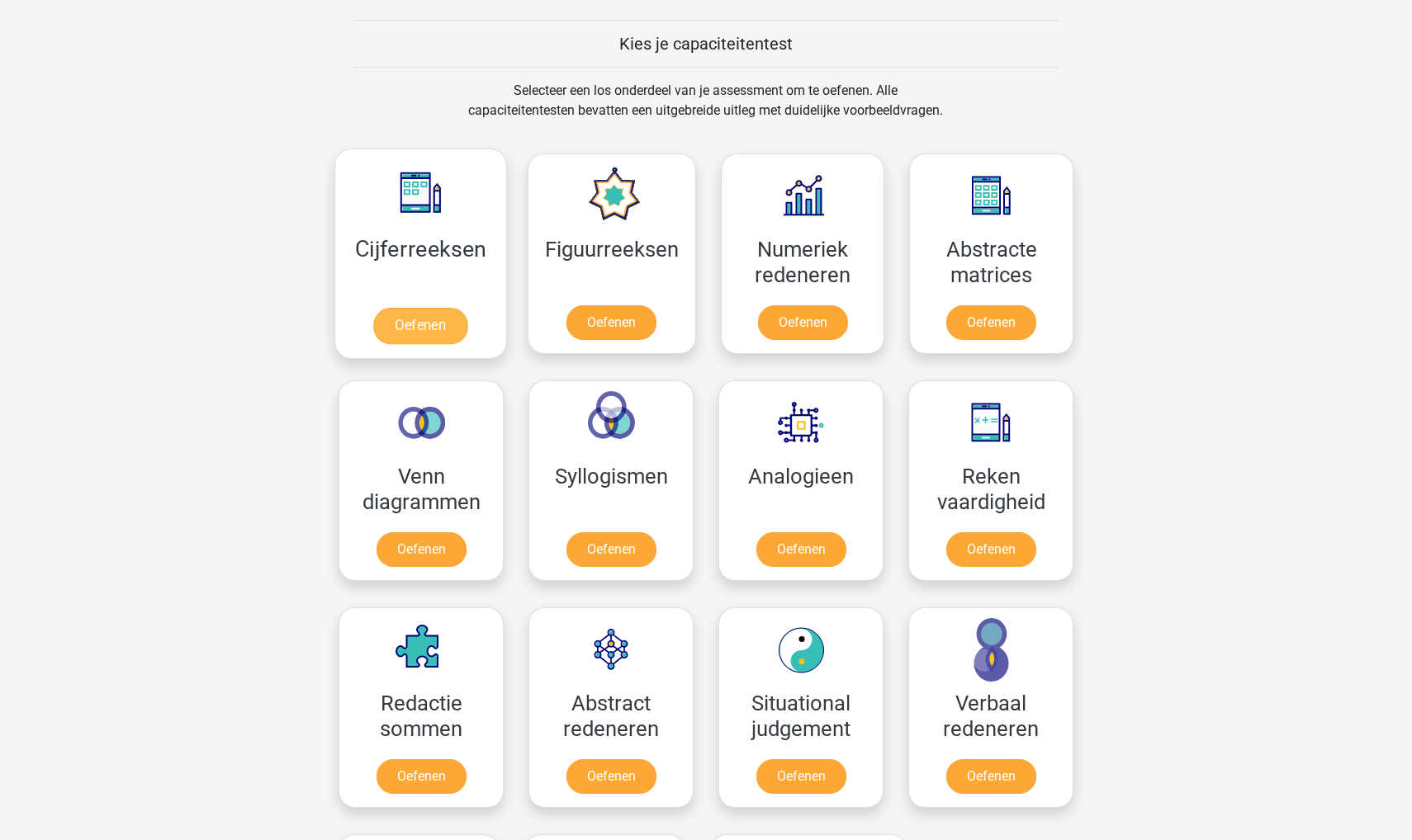
scroll to position [636, 0]
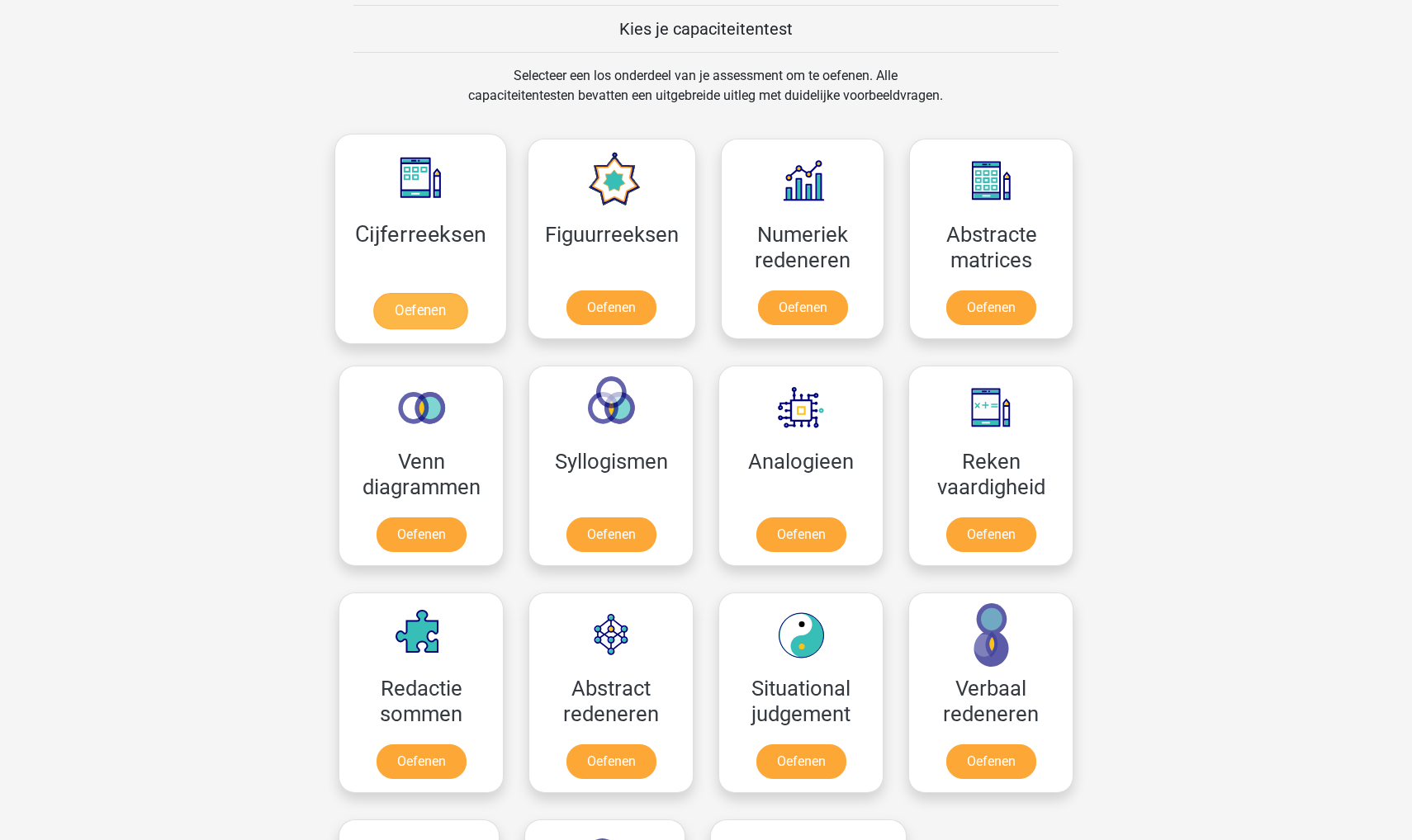
click at [436, 293] on link "Oefenen" at bounding box center [420, 311] width 94 height 36
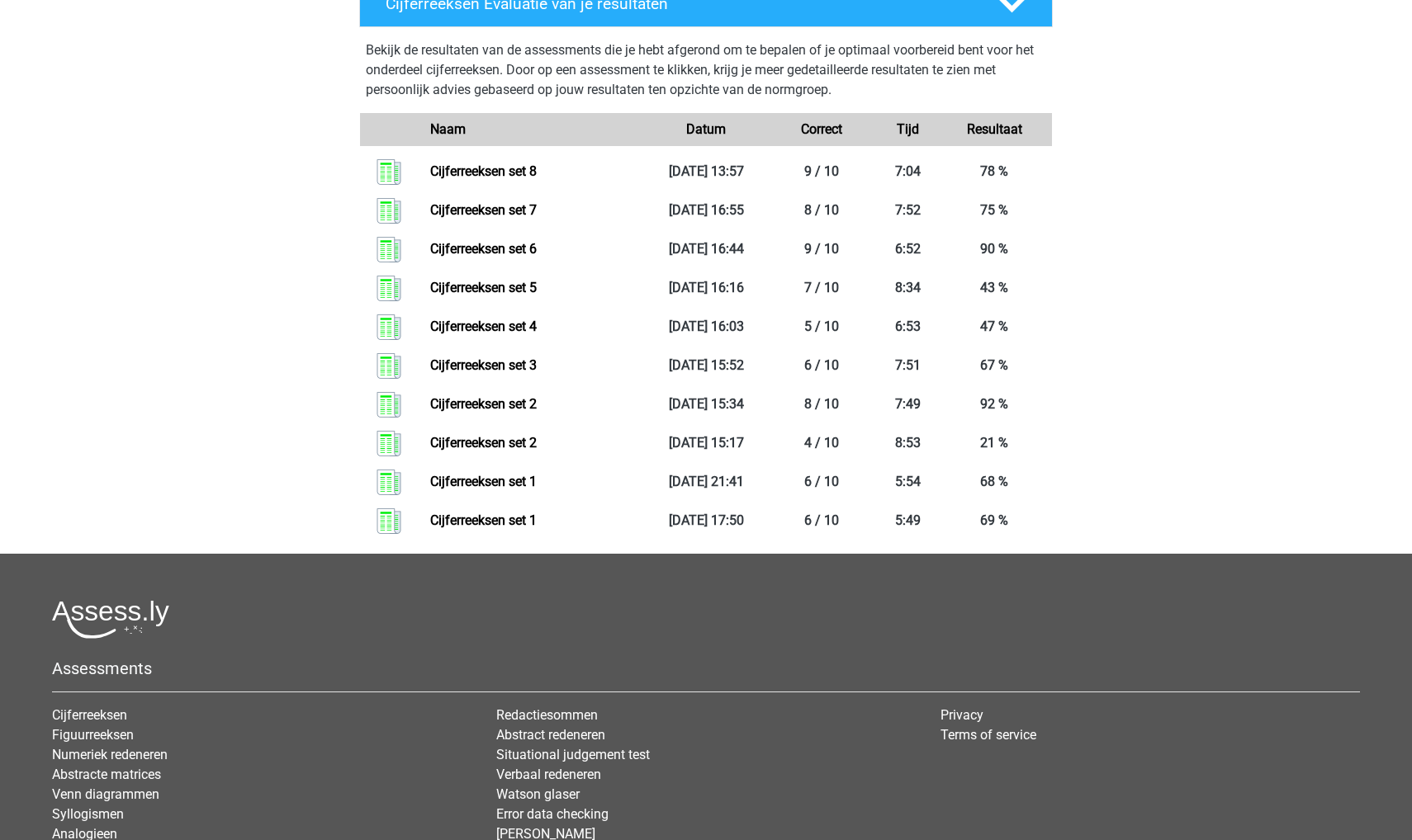
scroll to position [801, 0]
